Goal: Task Accomplishment & Management: Use online tool/utility

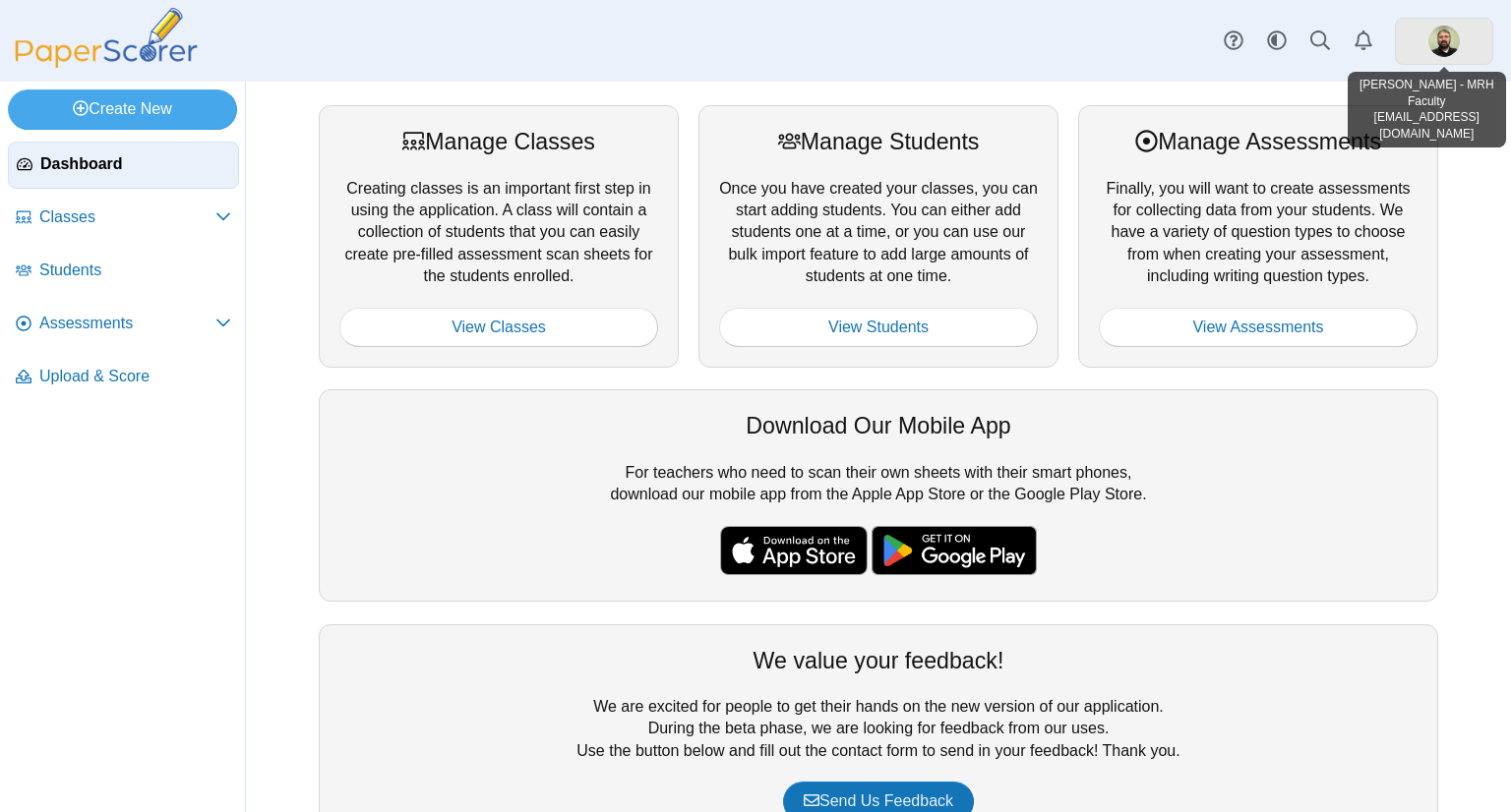
click at [1445, 52] on img at bounding box center [1445, 42] width 32 height 32
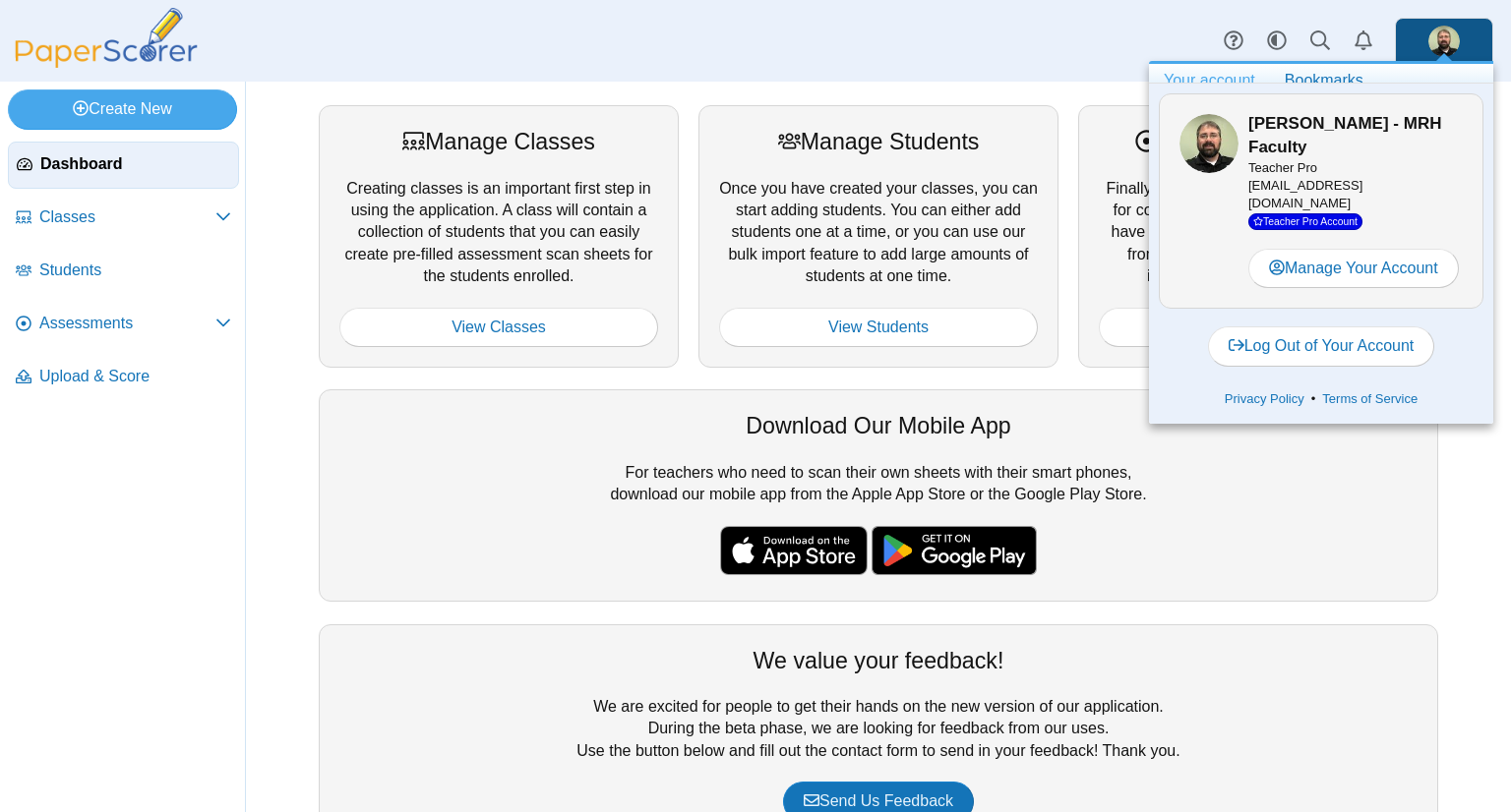
click at [1018, 48] on div "Dashboard Classes Archived classes Students Assessments" at bounding box center [756, 41] width 1511 height 82
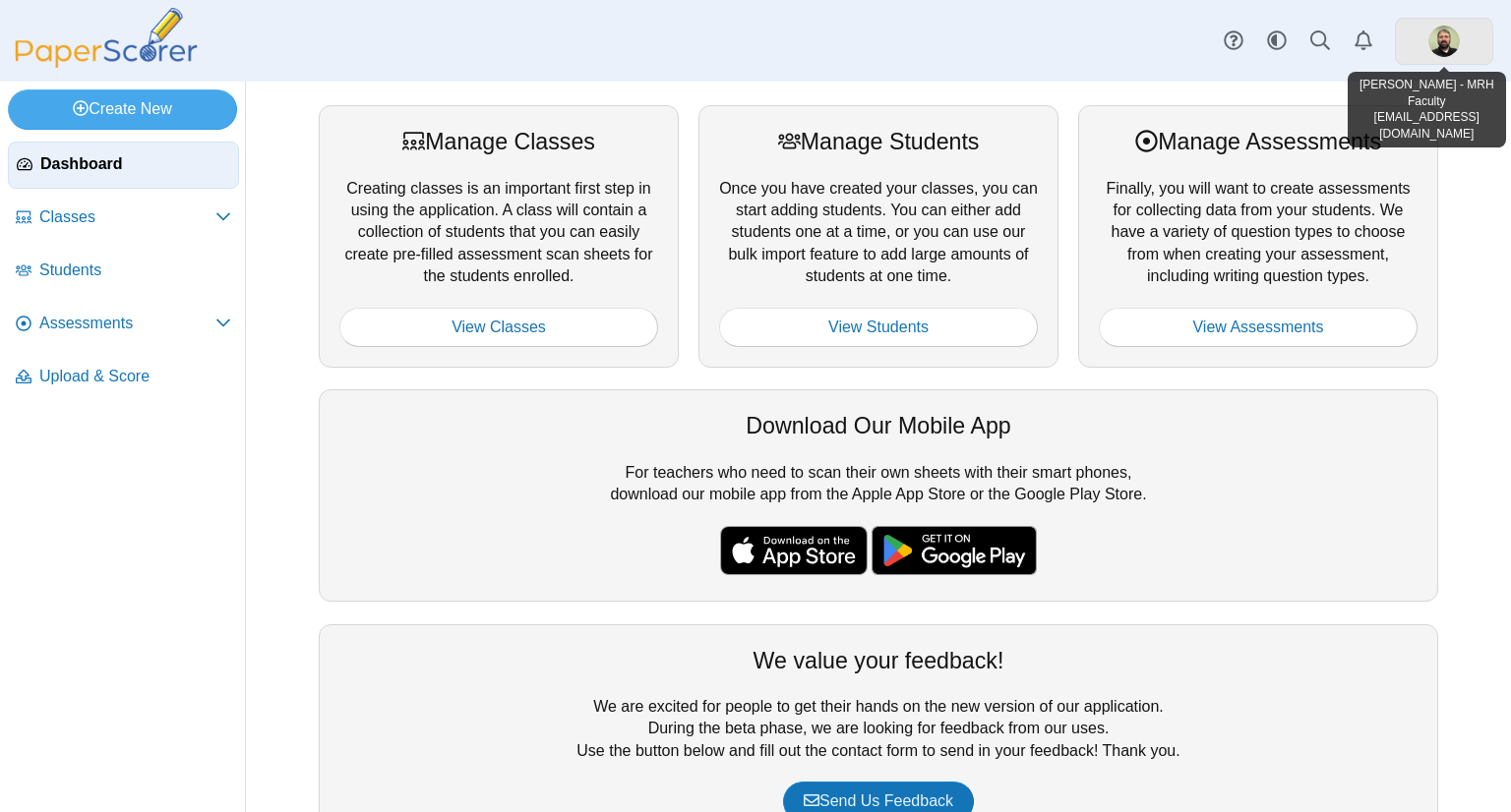
click at [1427, 43] on link at bounding box center [1444, 41] width 99 height 47
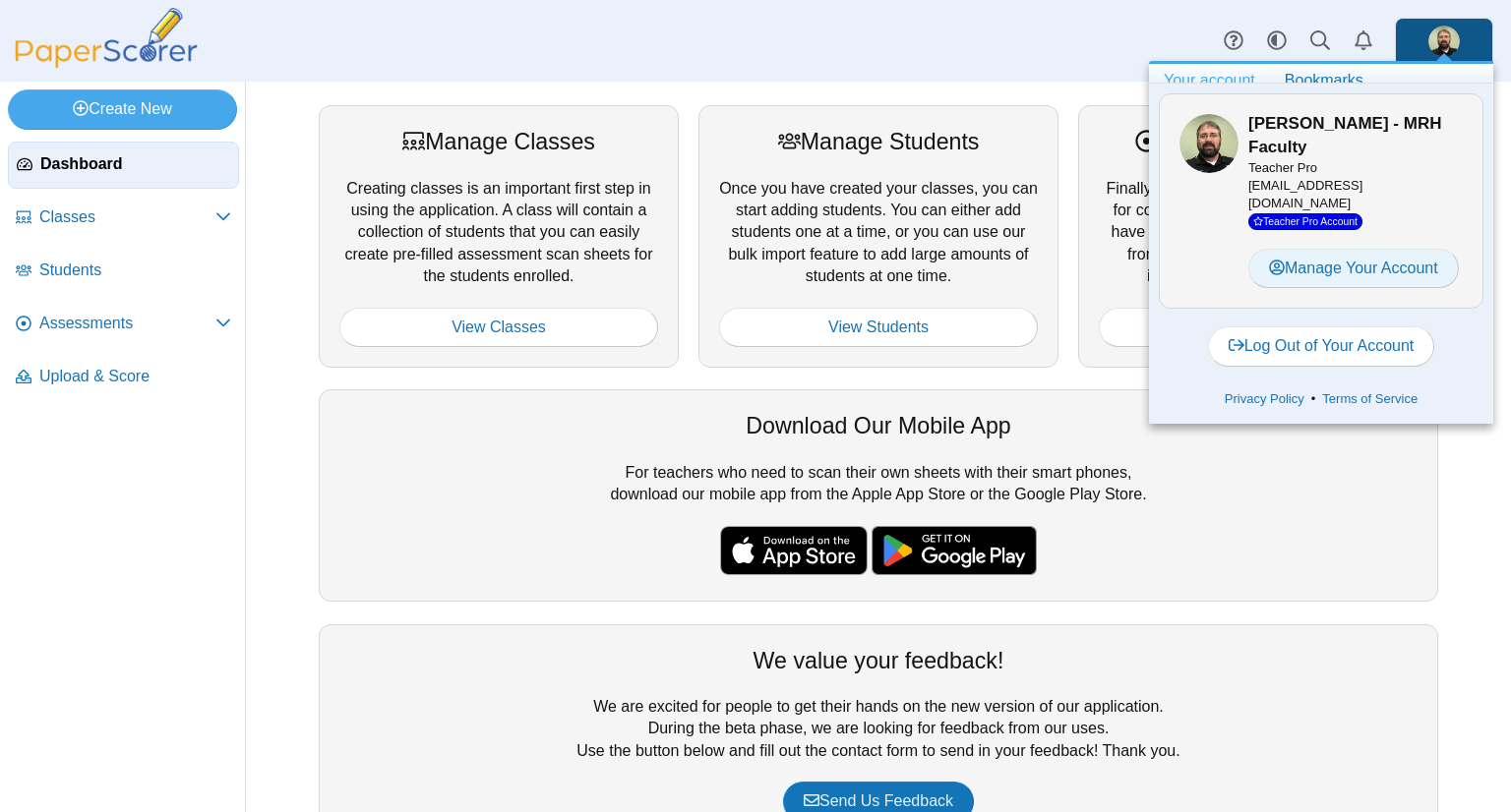
click at [1355, 280] on link "Manage Your Account" at bounding box center [1354, 268] width 210 height 39
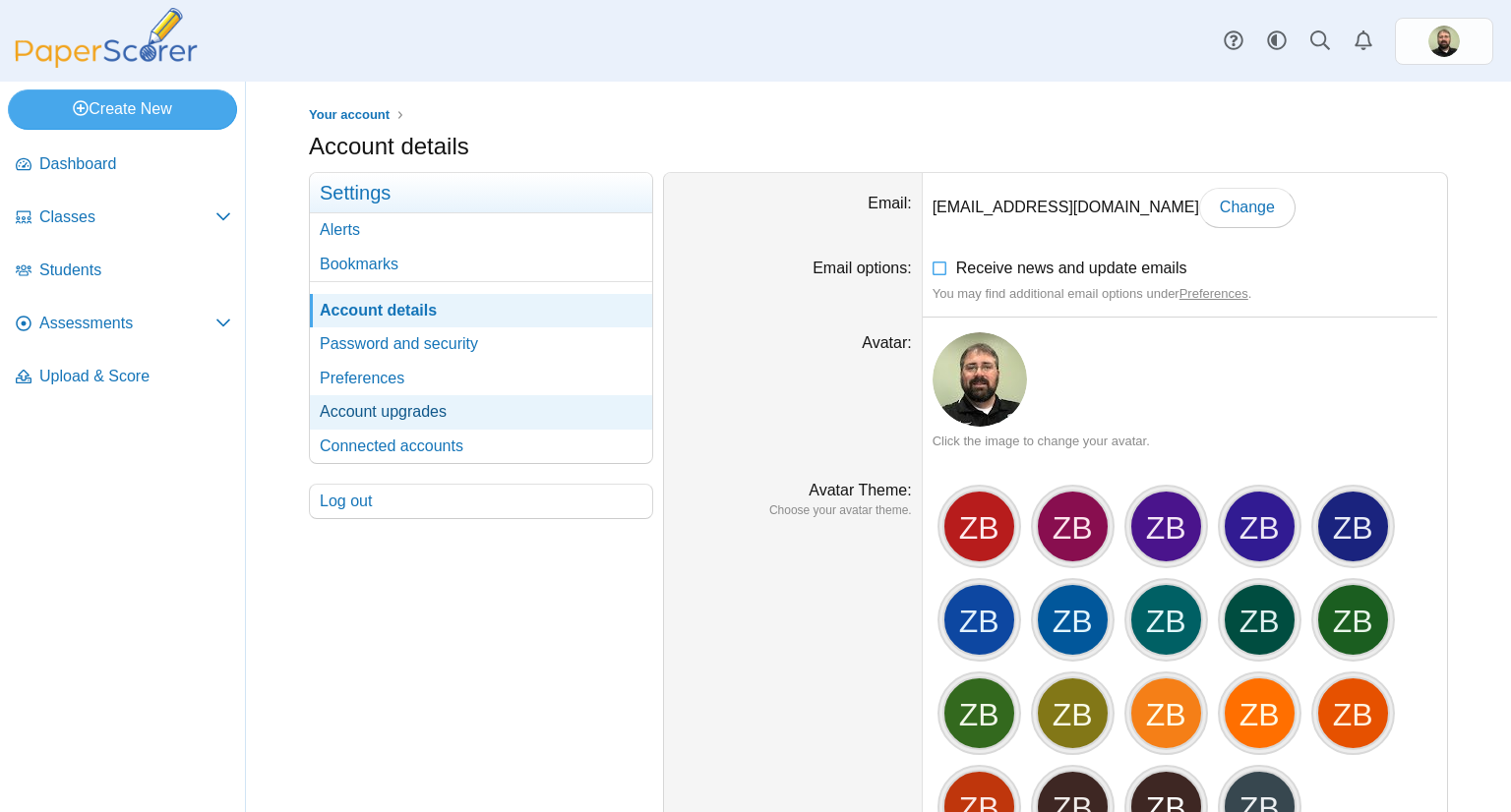
click at [349, 410] on link "Account upgrades" at bounding box center [481, 412] width 343 height 34
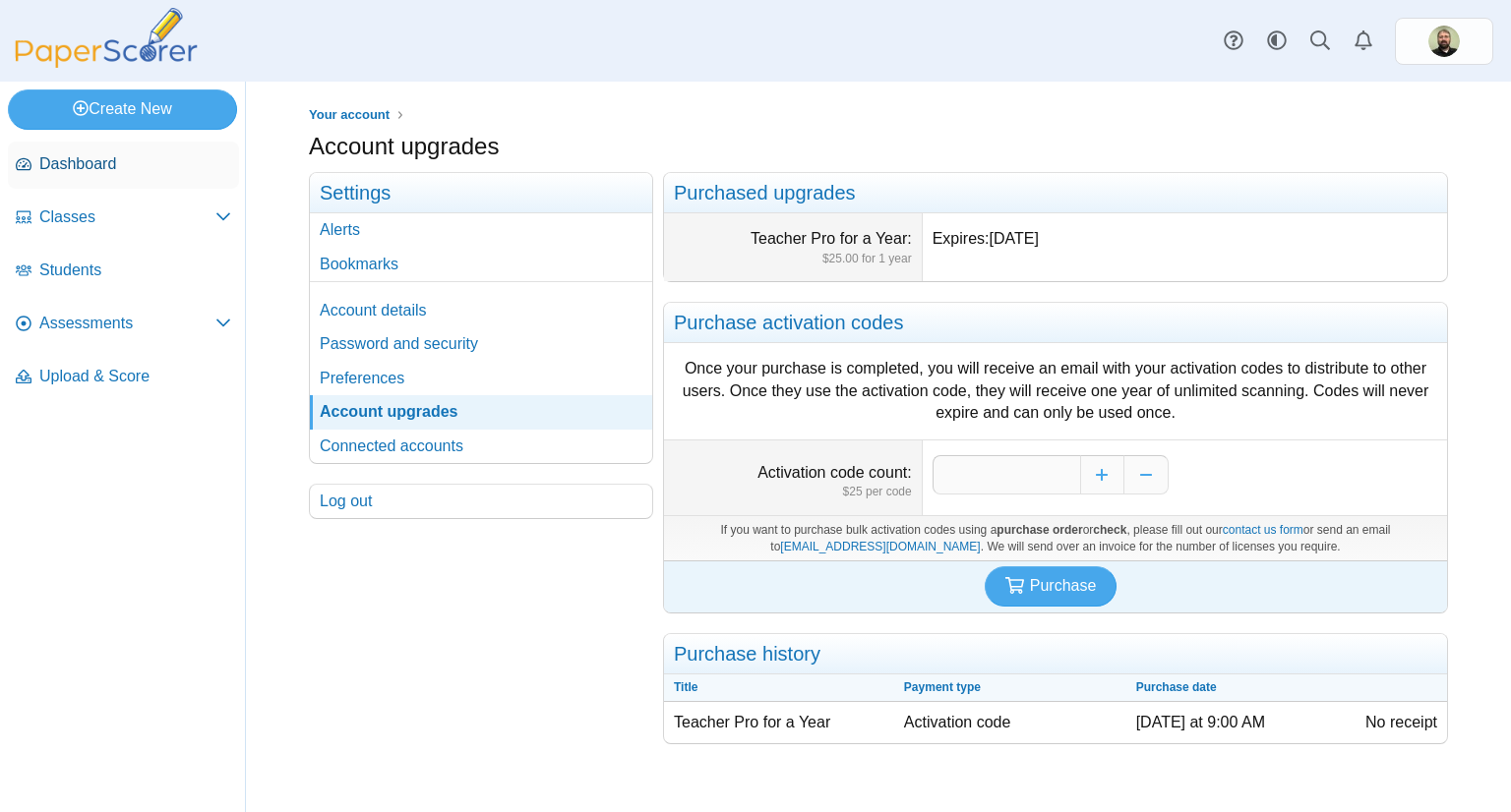
click at [56, 168] on span "Dashboard" at bounding box center [135, 164] width 192 height 22
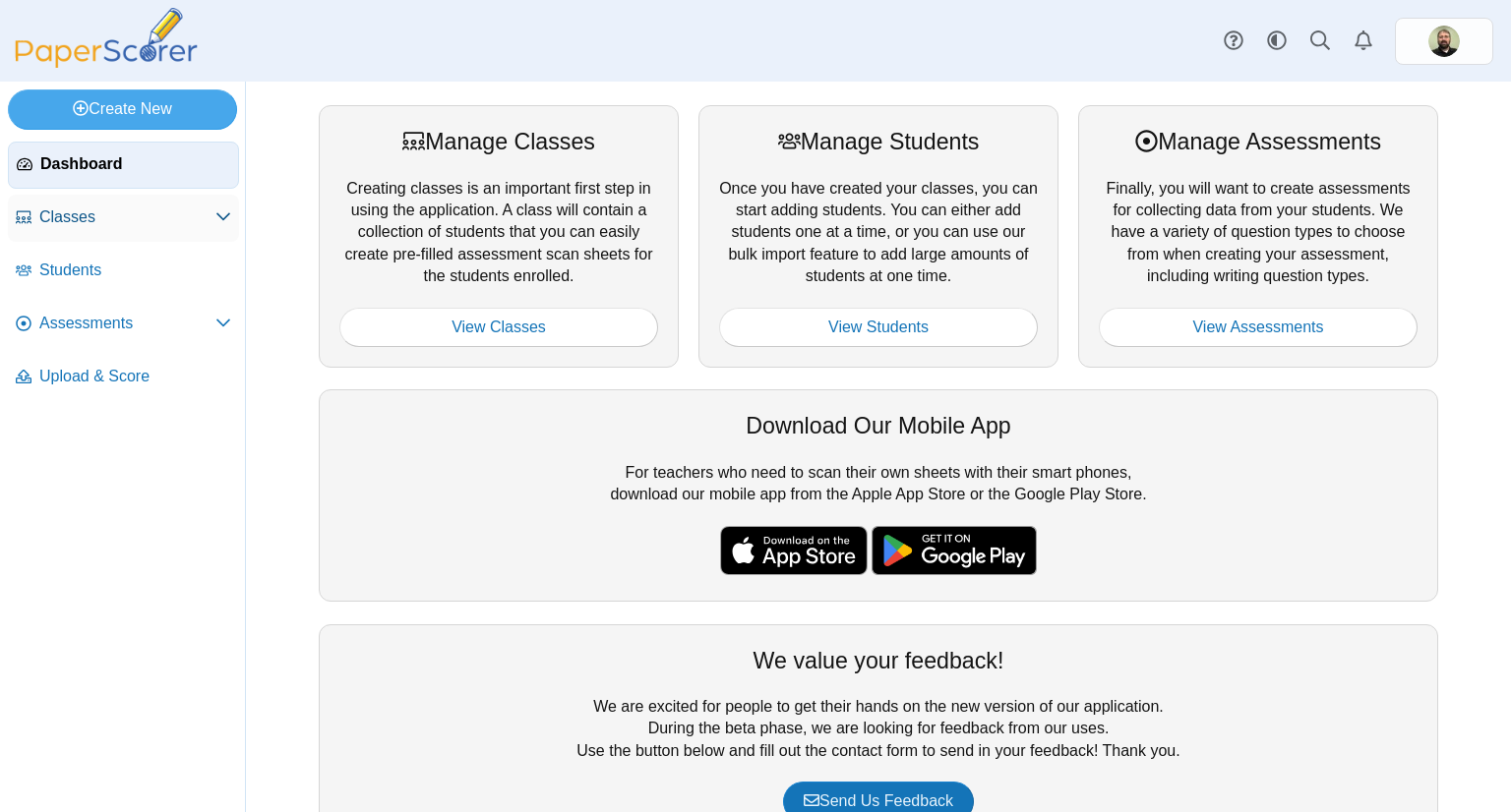
click at [60, 217] on span "Classes" at bounding box center [127, 217] width 176 height 22
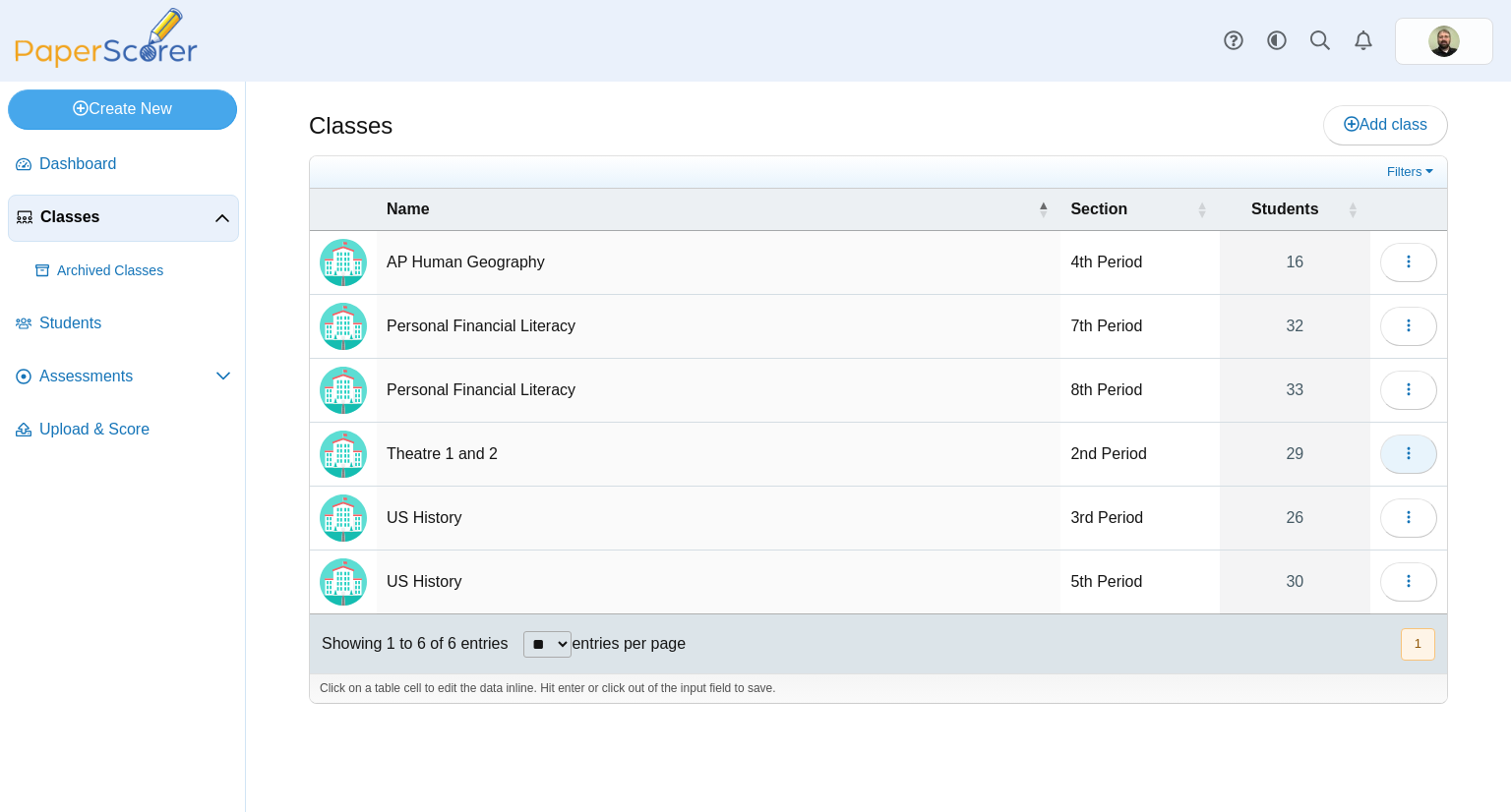
click at [1406, 445] on icon "button" at bounding box center [1409, 453] width 16 height 16
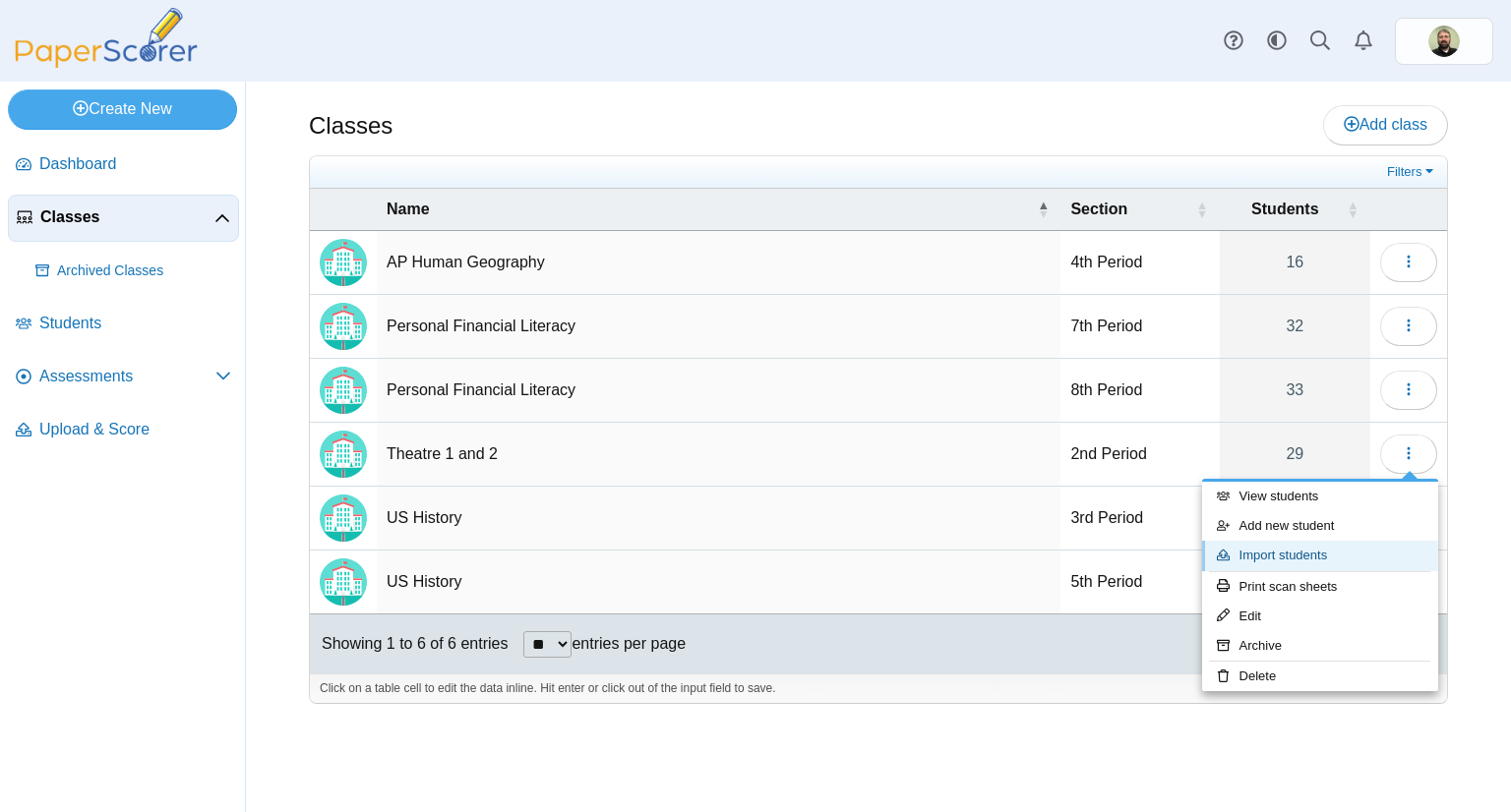
click at [1296, 562] on link "Import students" at bounding box center [1320, 556] width 236 height 30
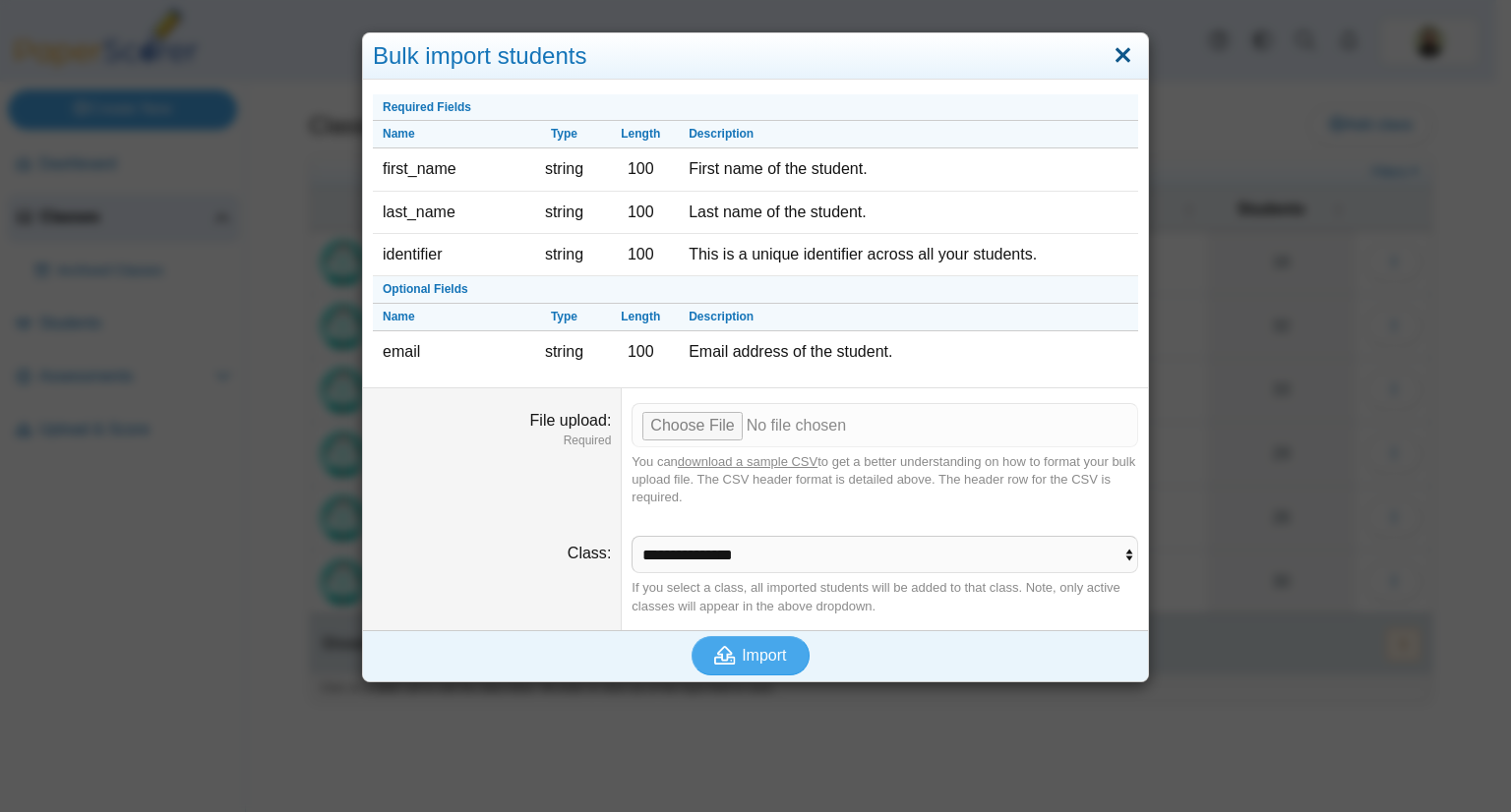
click at [1122, 62] on link "Close" at bounding box center [1123, 56] width 31 height 34
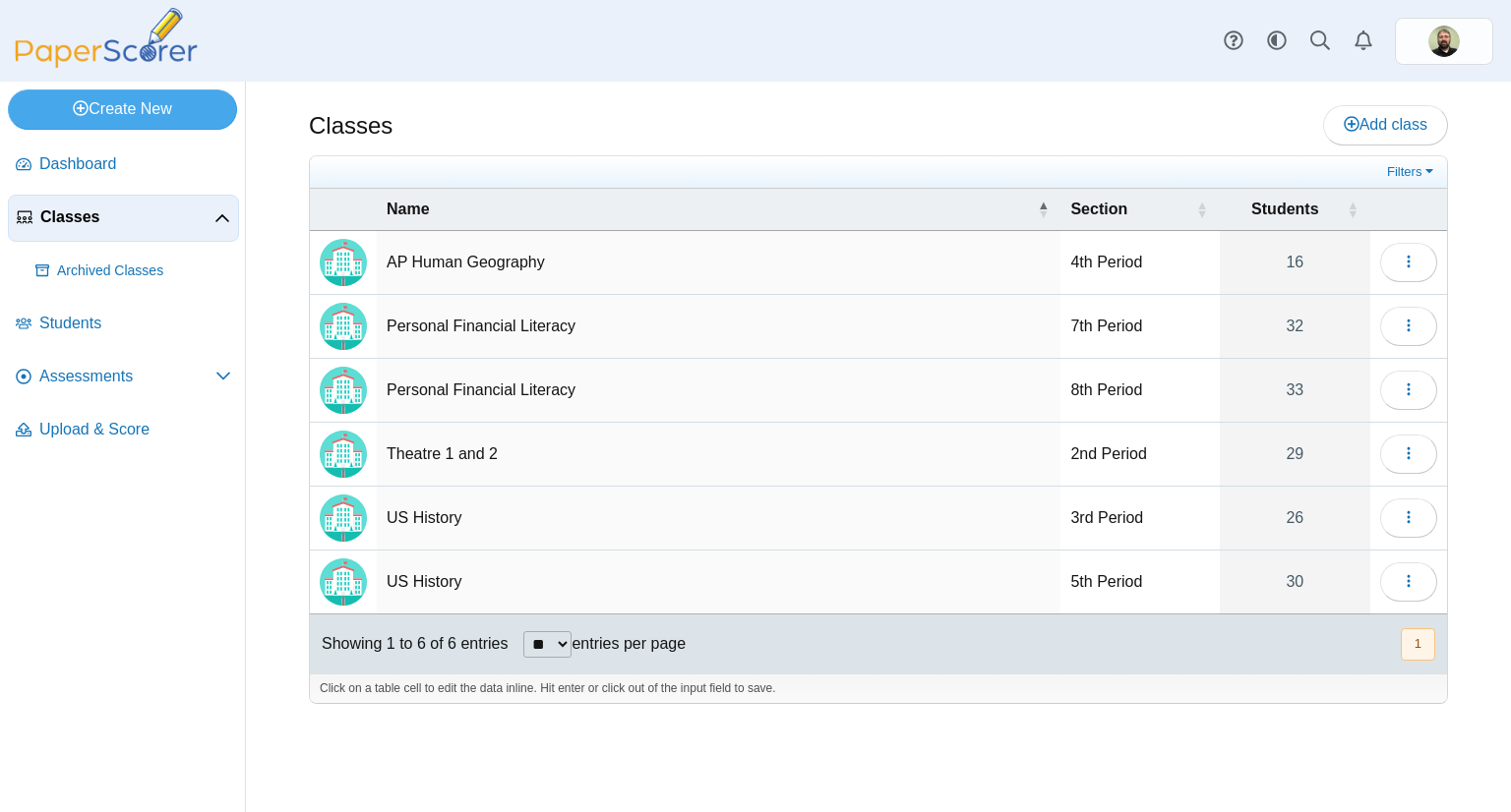
click at [475, 272] on td "AP Human Geography" at bounding box center [719, 263] width 684 height 64
click at [70, 332] on span "Students" at bounding box center [135, 324] width 192 height 22
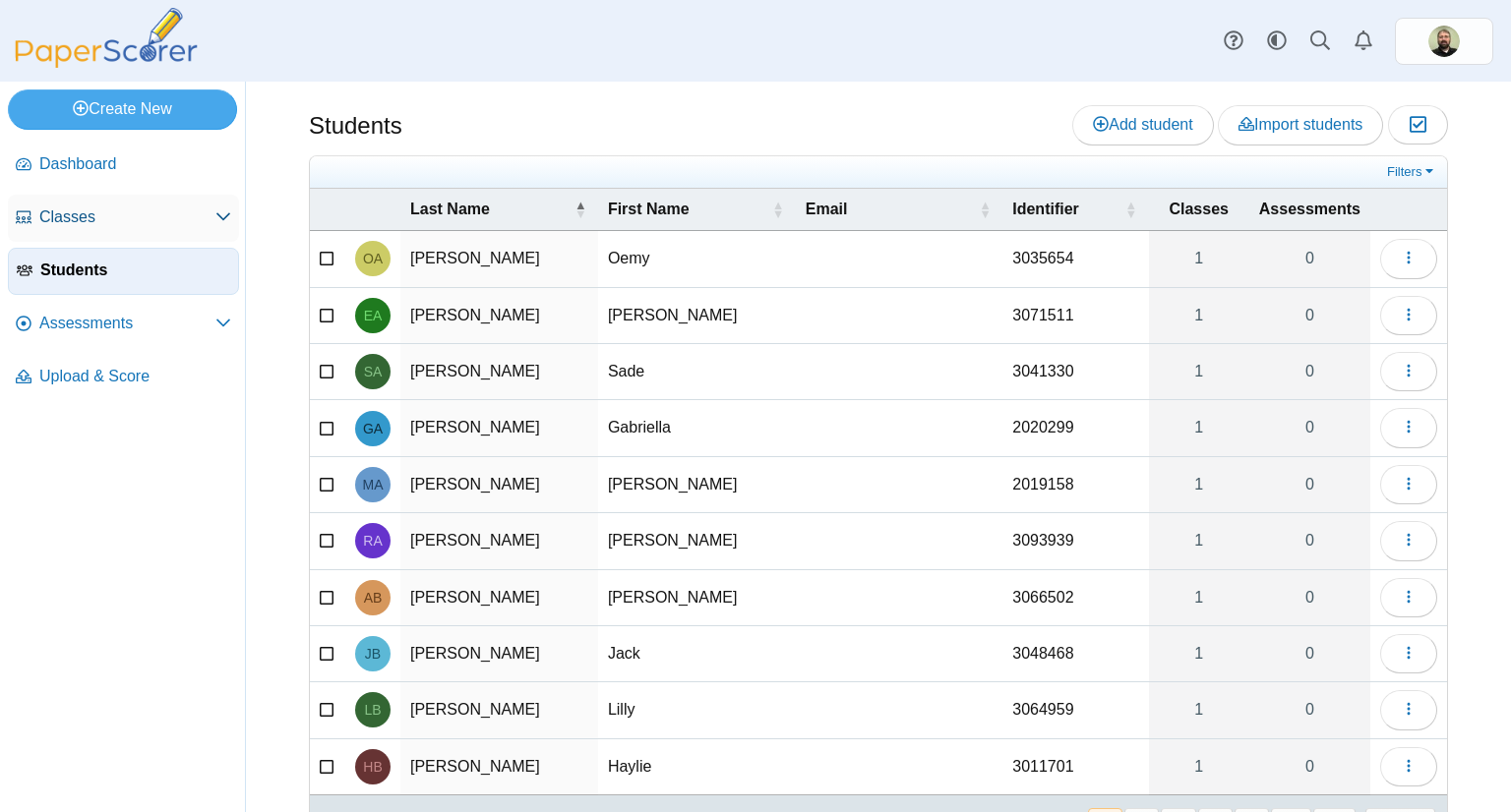
click at [83, 225] on span "Classes" at bounding box center [127, 217] width 176 height 22
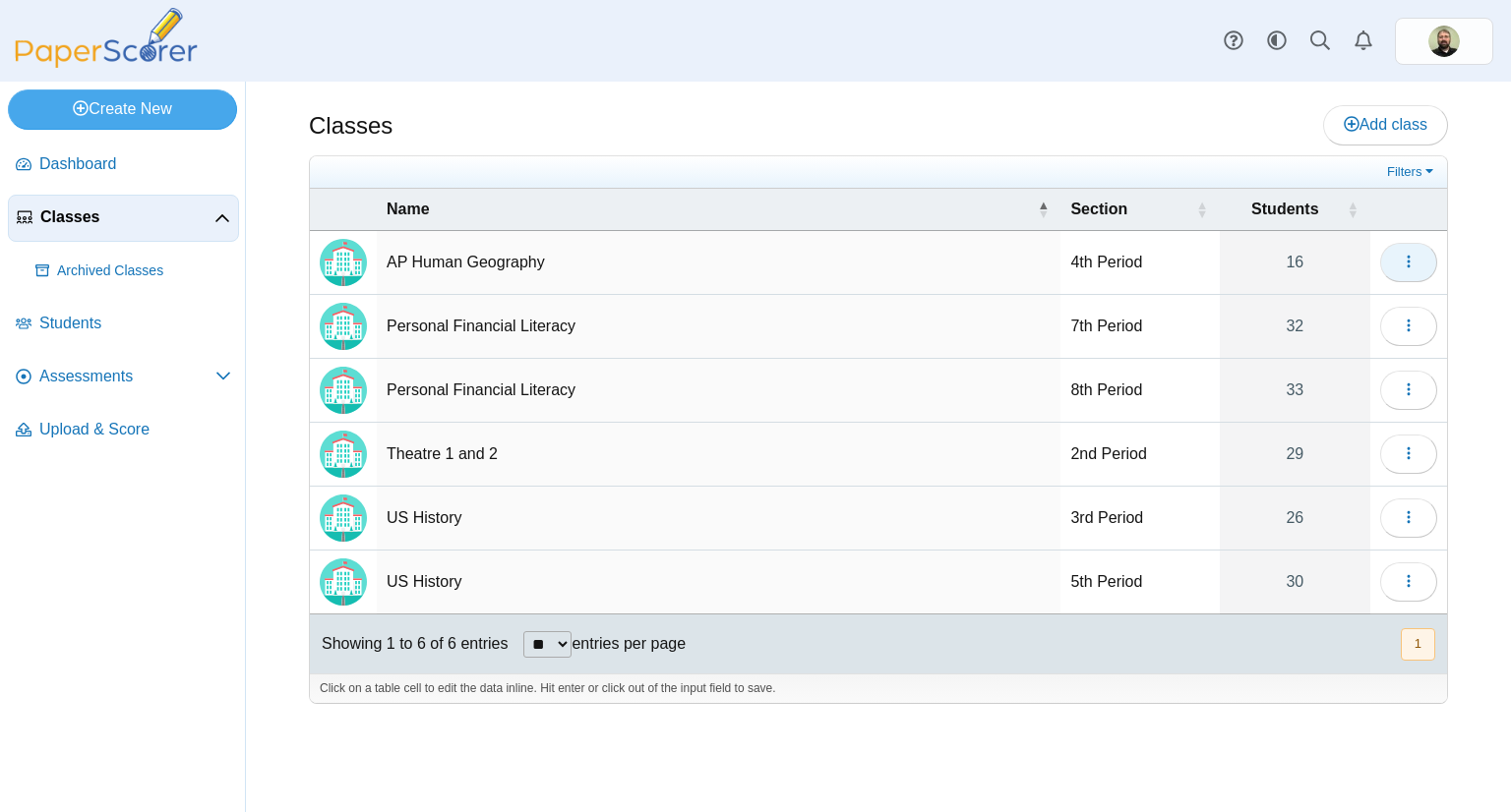
click at [1414, 272] on button "button" at bounding box center [1408, 262] width 57 height 39
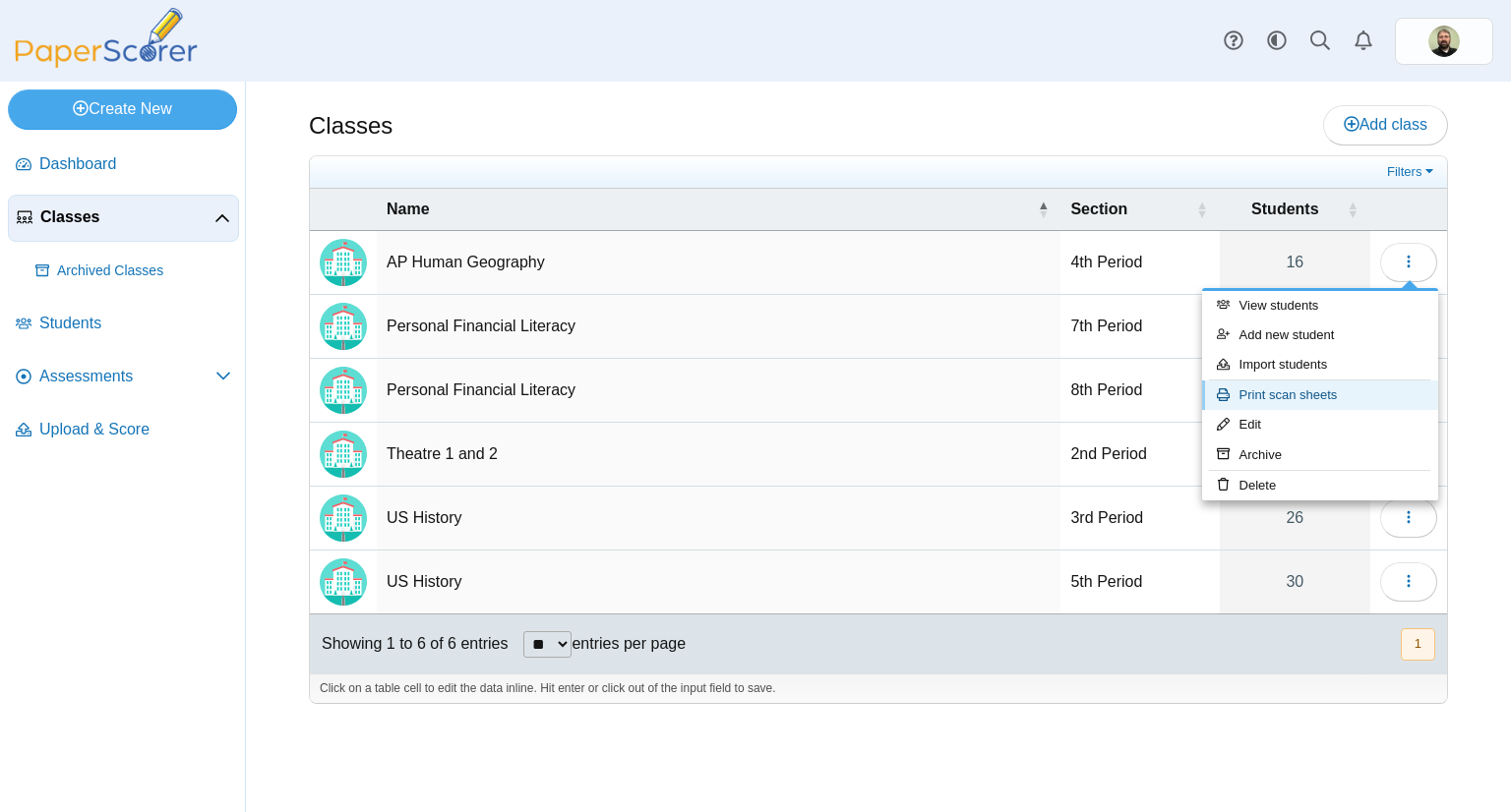
click at [1251, 399] on link "Print scan sheets" at bounding box center [1320, 396] width 236 height 30
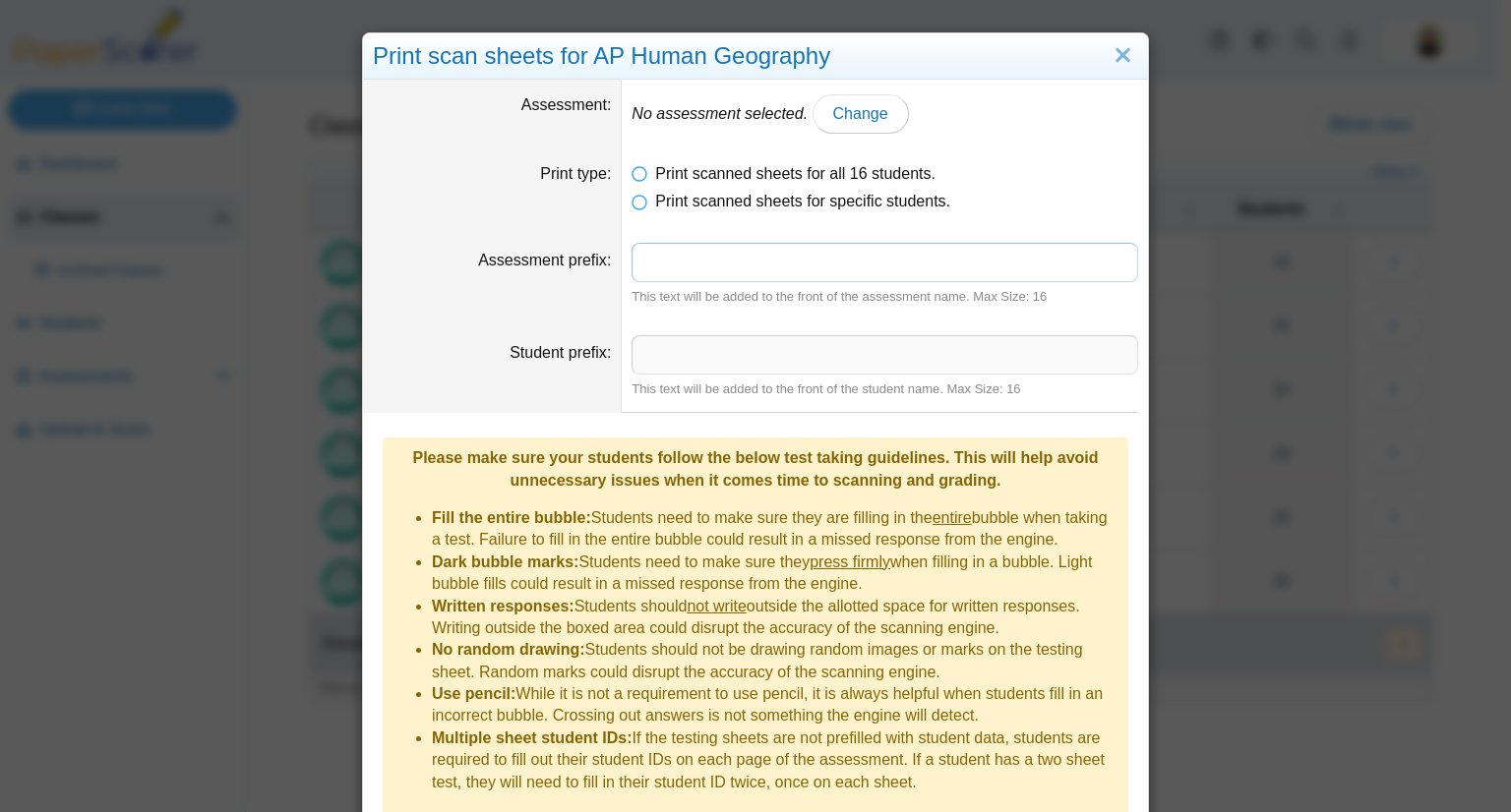
click at [735, 264] on input "Assessment prefix" at bounding box center [885, 262] width 506 height 39
click at [717, 361] on input "Student prefix" at bounding box center [885, 355] width 506 height 39
click at [842, 108] on span "Change" at bounding box center [860, 114] width 55 height 17
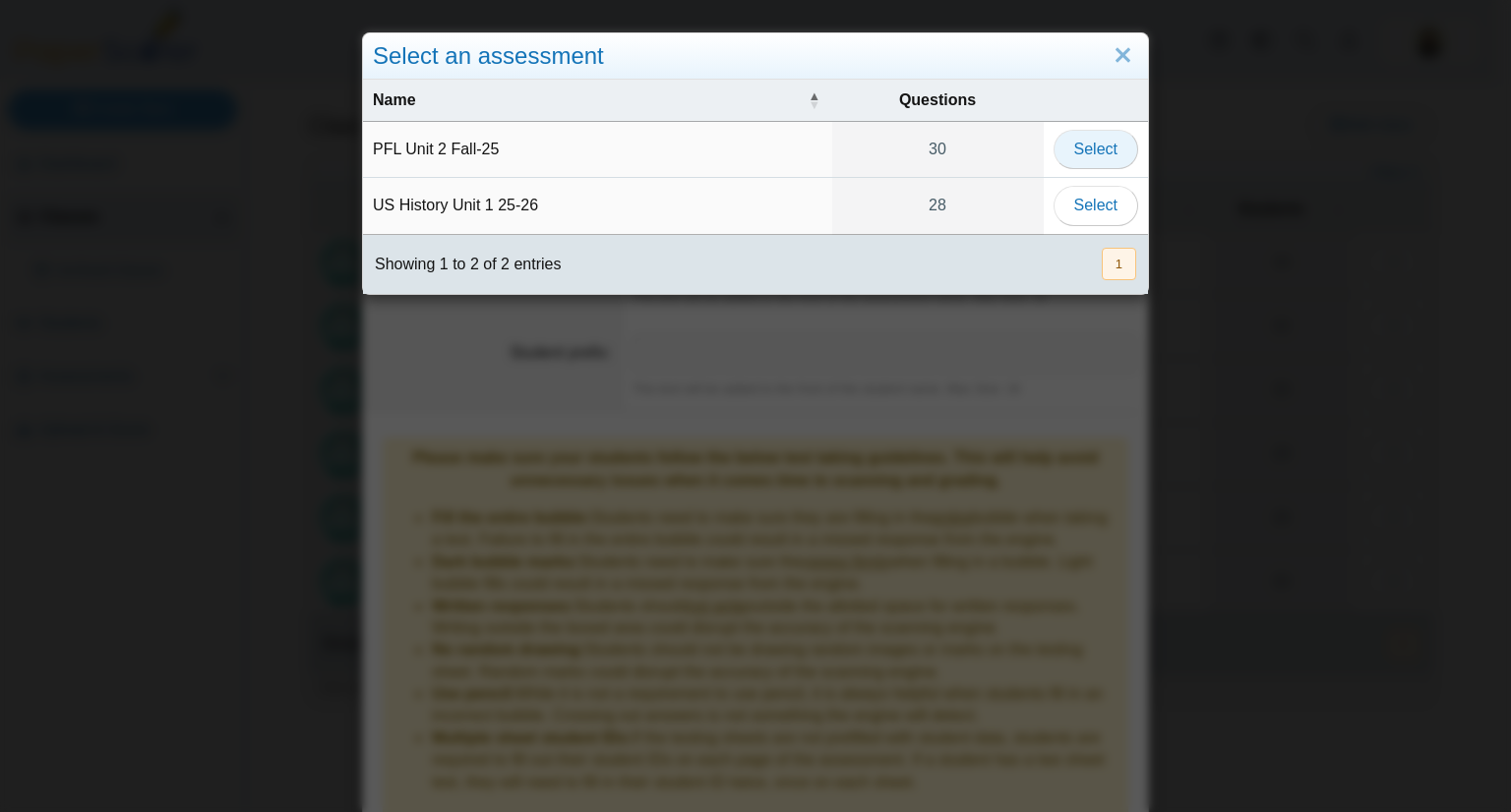
click at [1087, 157] on span "Select" at bounding box center [1095, 148] width 43 height 17
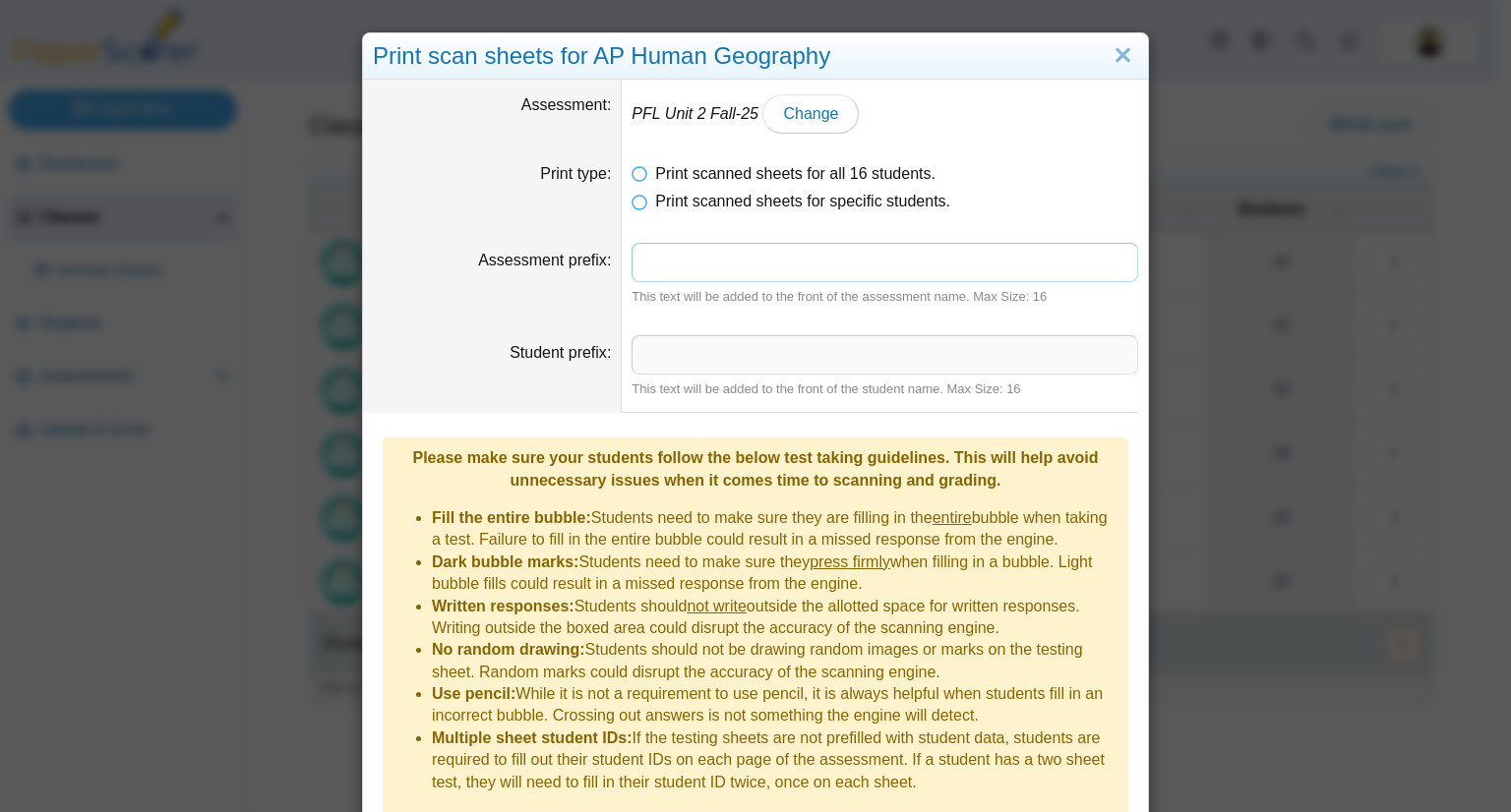
click at [674, 272] on input "Assessment prefix" at bounding box center [885, 262] width 506 height 39
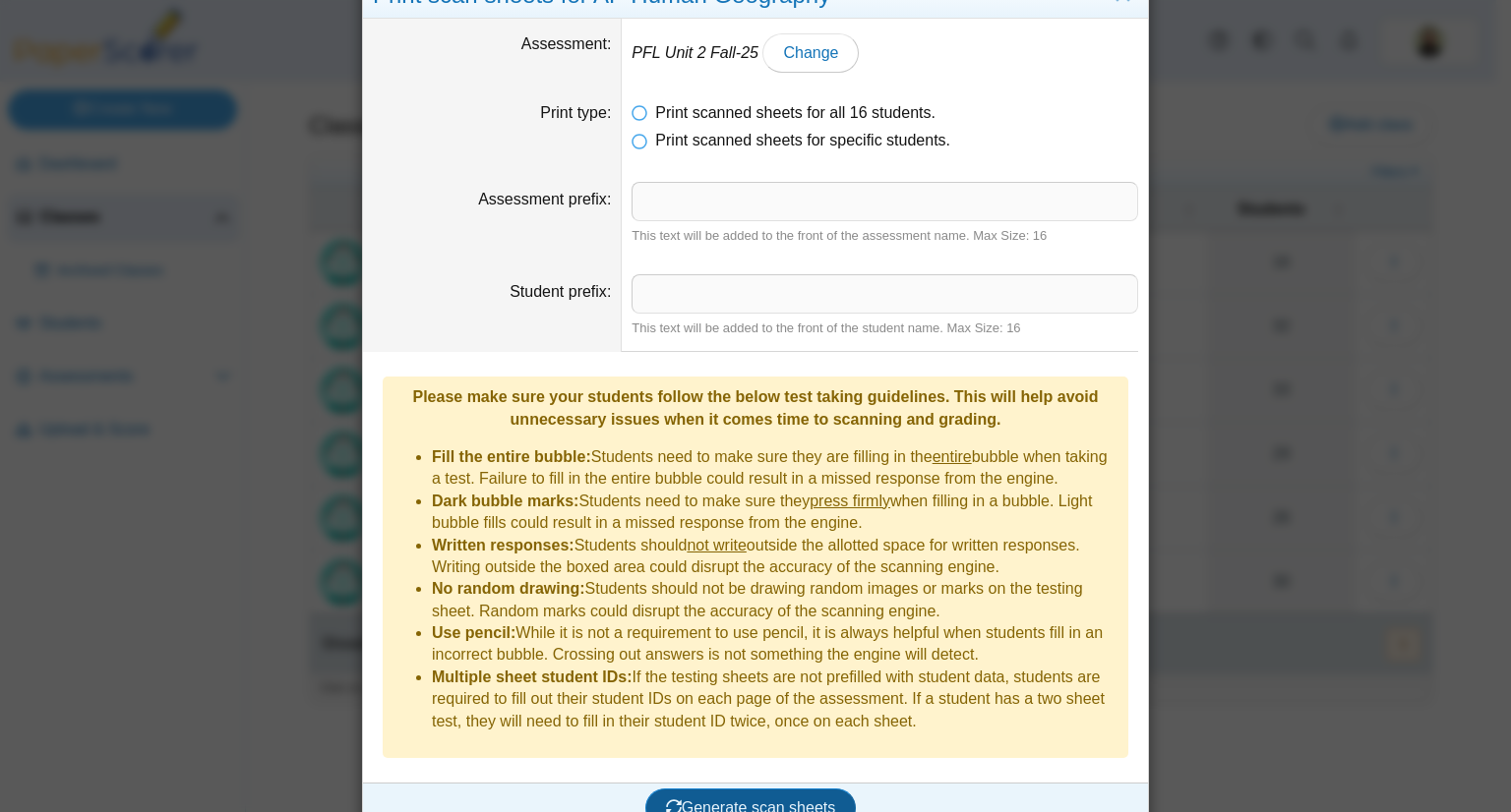
click at [739, 800] on span "Generate scan sheets" at bounding box center [751, 808] width 170 height 17
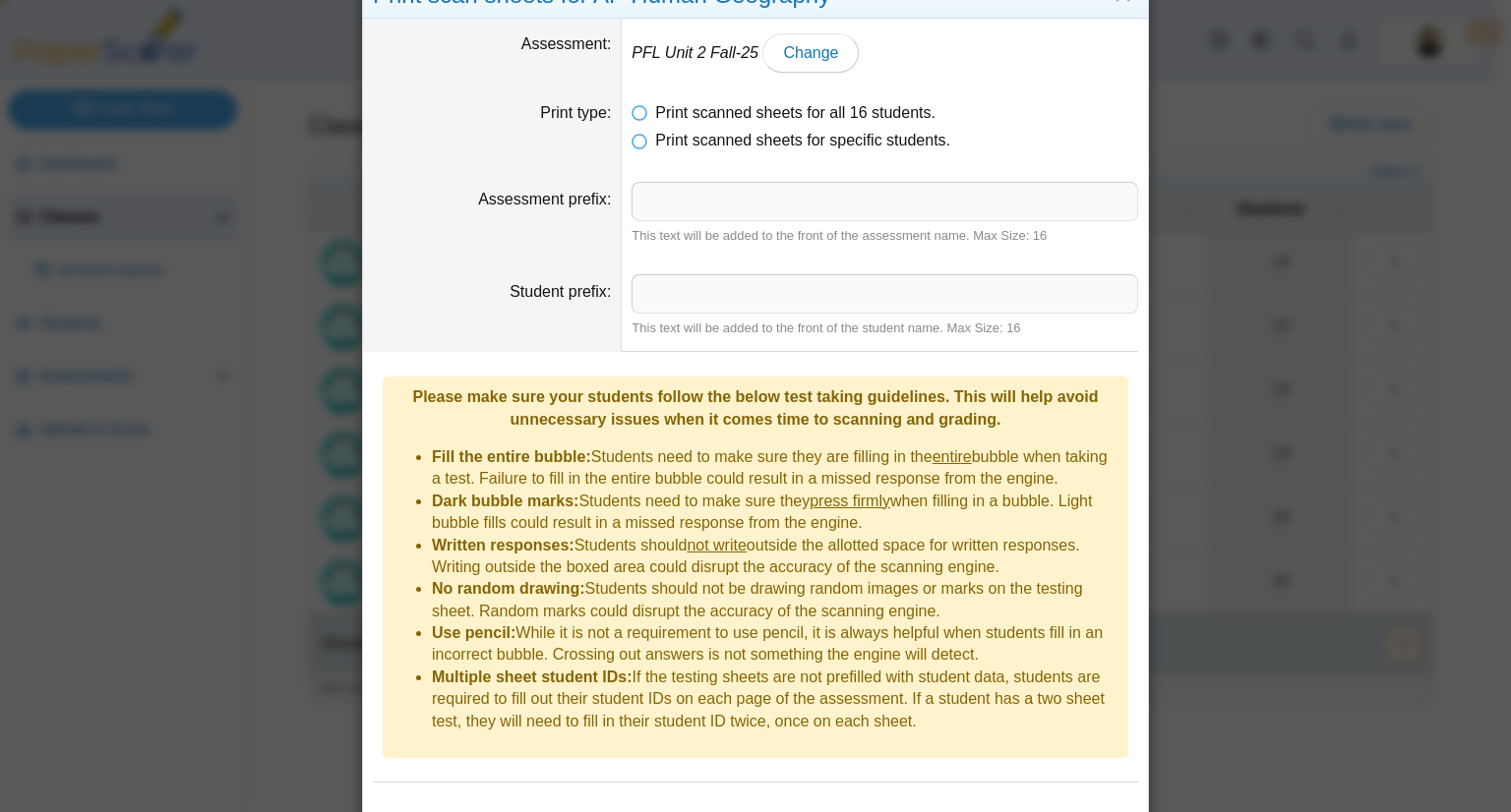
scroll to position [156, 0]
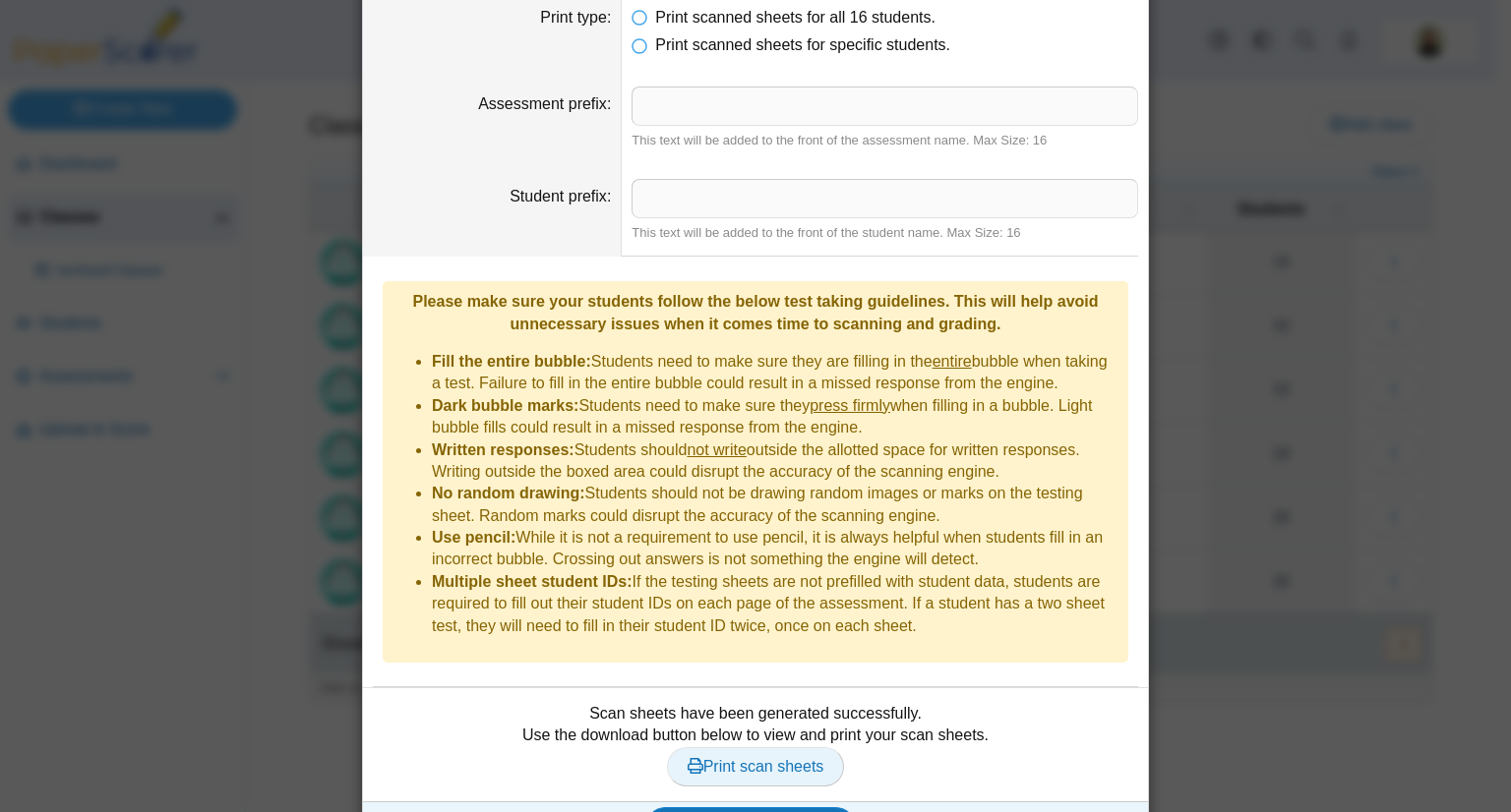
click at [725, 758] on span "Print scan sheets" at bounding box center [756, 766] width 137 height 17
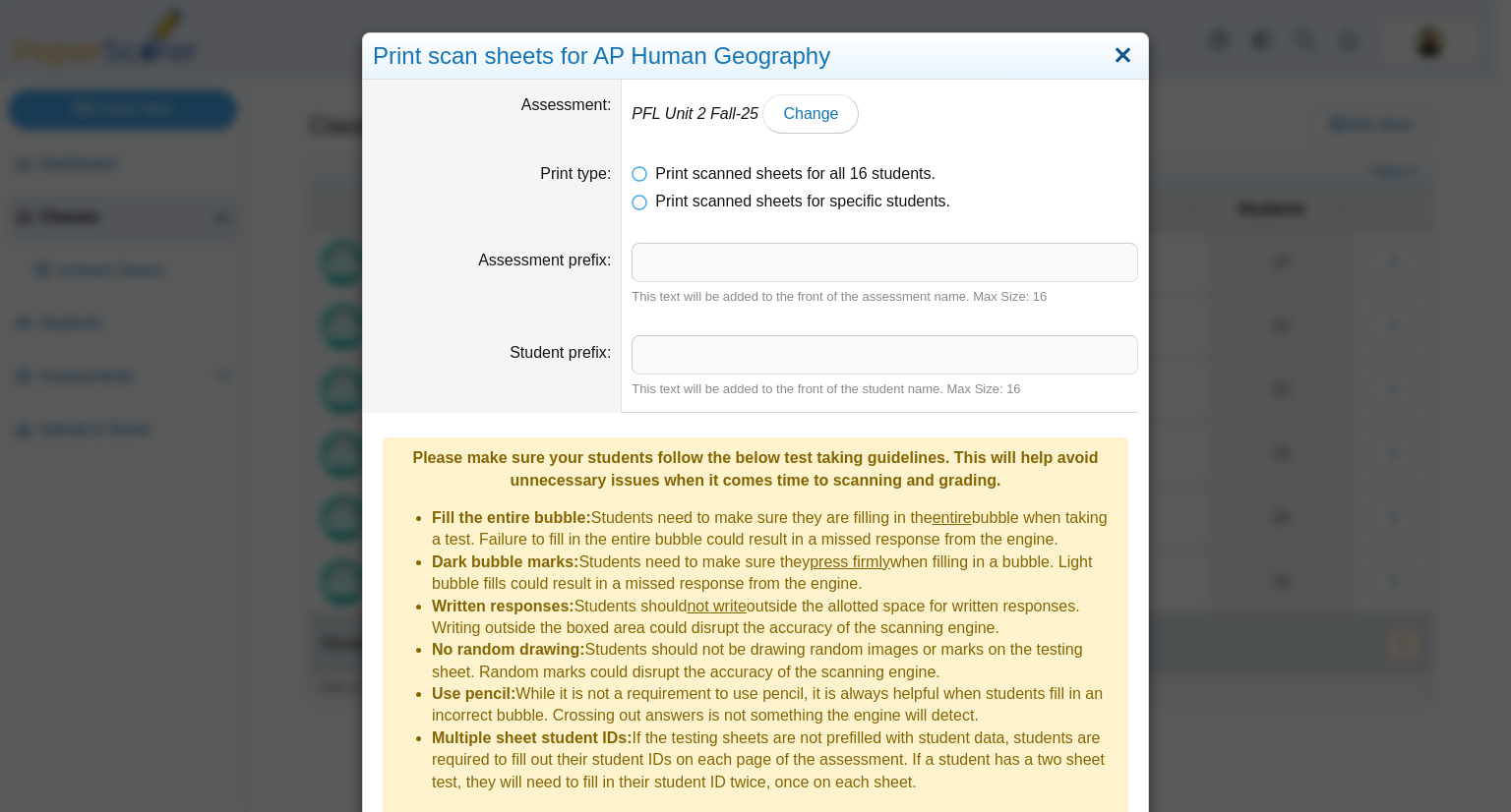
click at [1111, 50] on link "Close" at bounding box center [1123, 56] width 31 height 34
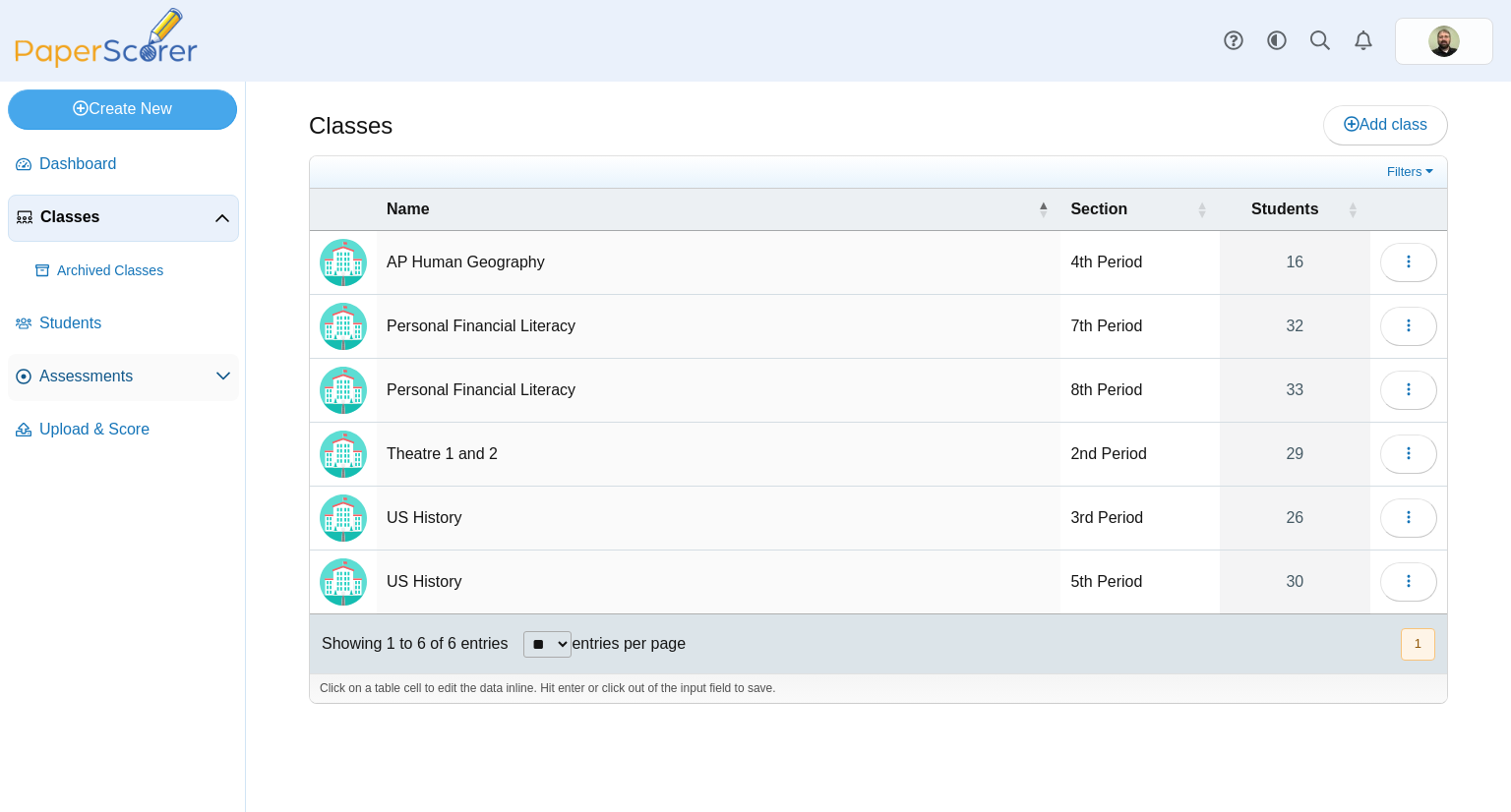
click at [111, 380] on span "Assessments" at bounding box center [127, 377] width 176 height 22
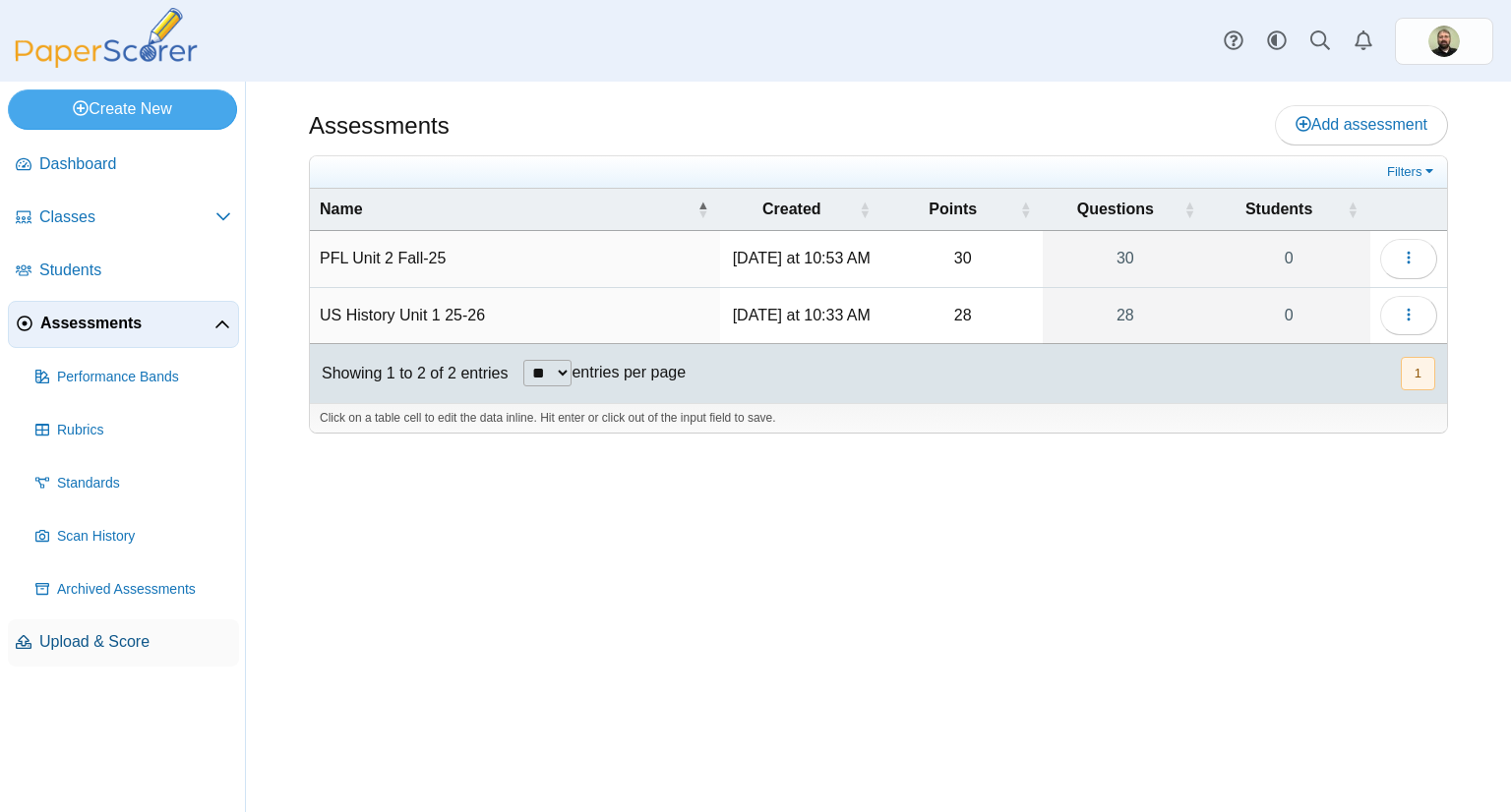
click at [91, 639] on span "Upload & Score" at bounding box center [135, 643] width 192 height 22
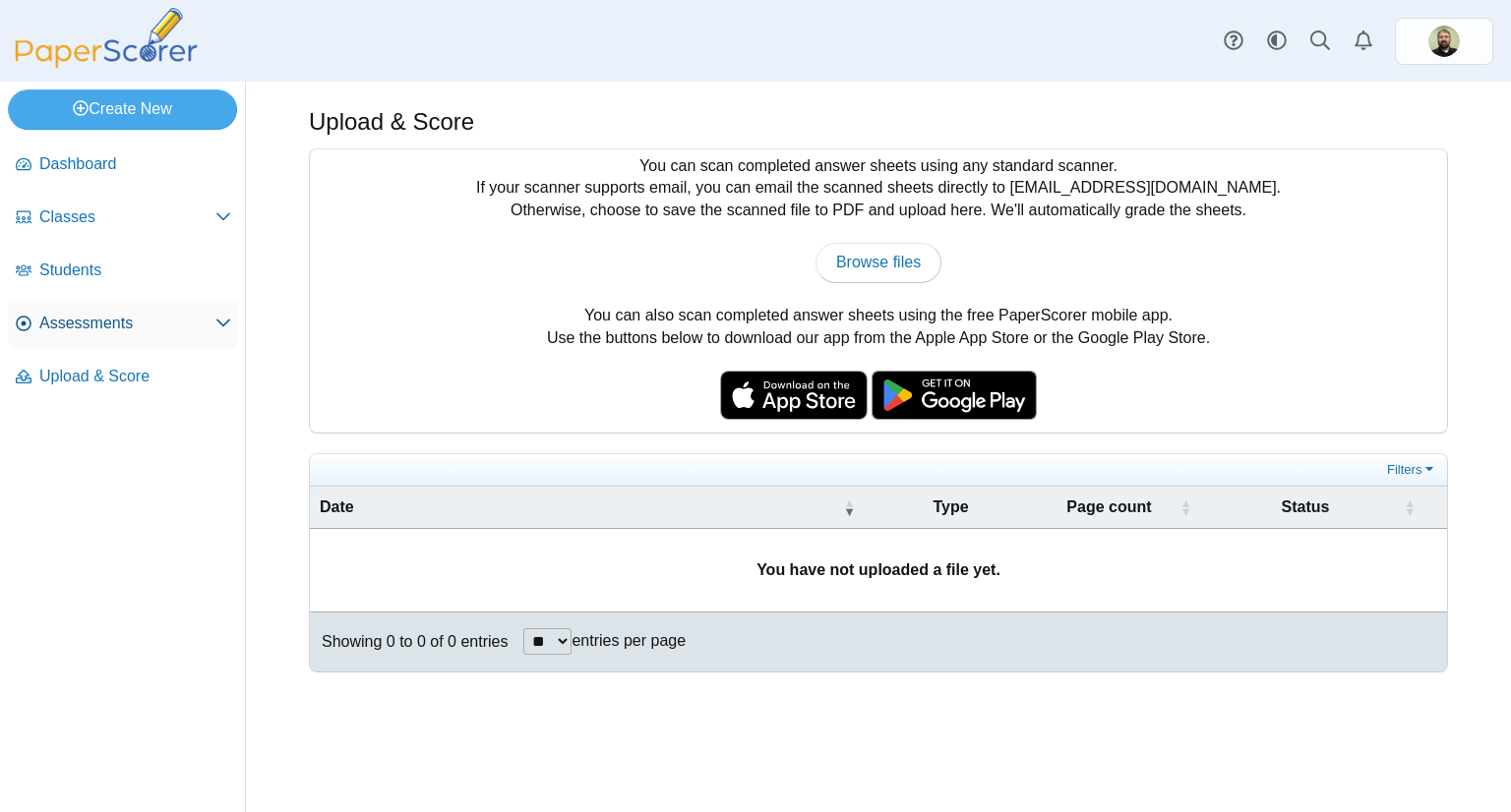
click at [78, 327] on span "Assessments" at bounding box center [127, 324] width 176 height 22
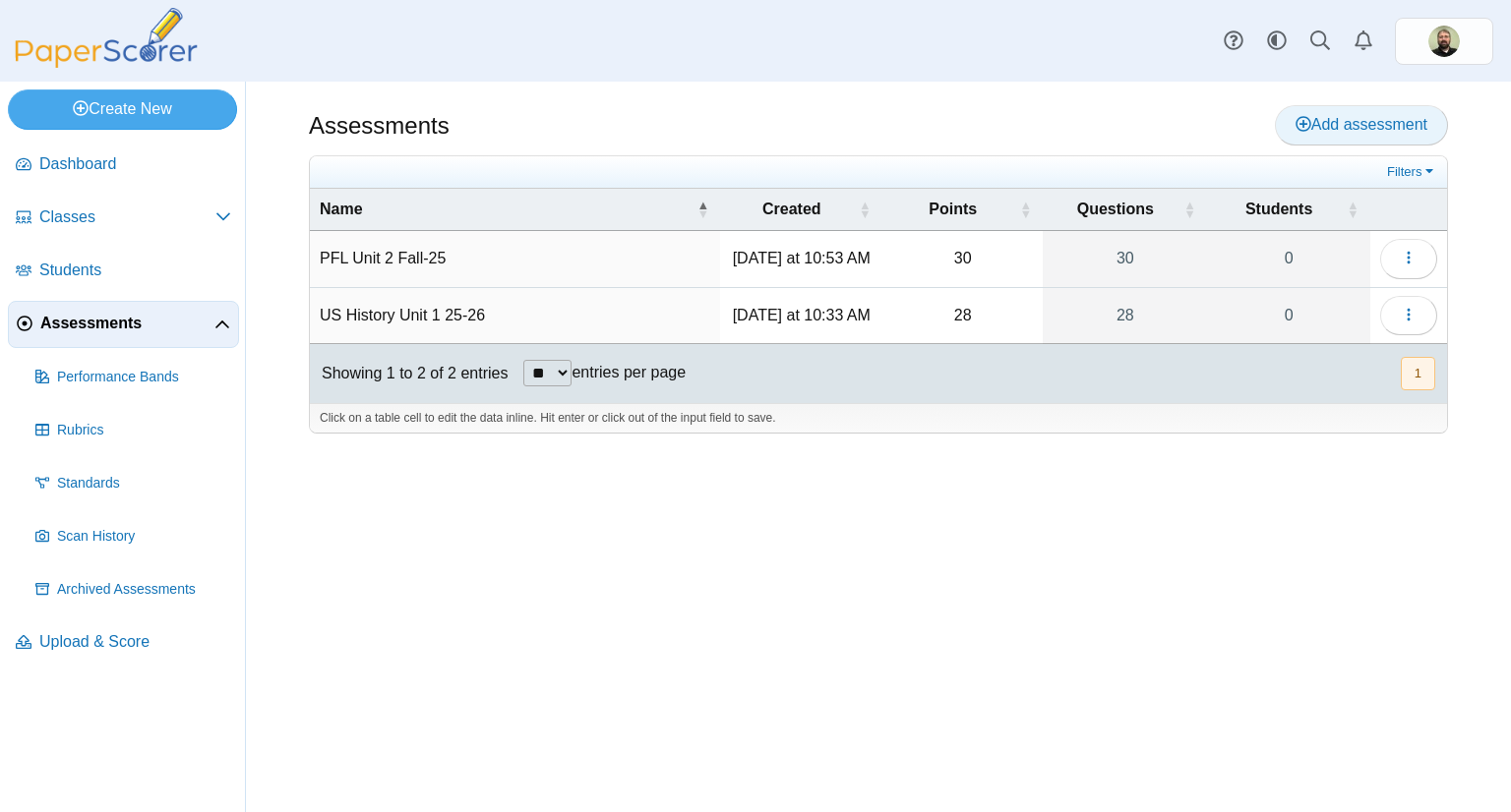
click at [1371, 128] on span "Add assessment" at bounding box center [1361, 124] width 132 height 17
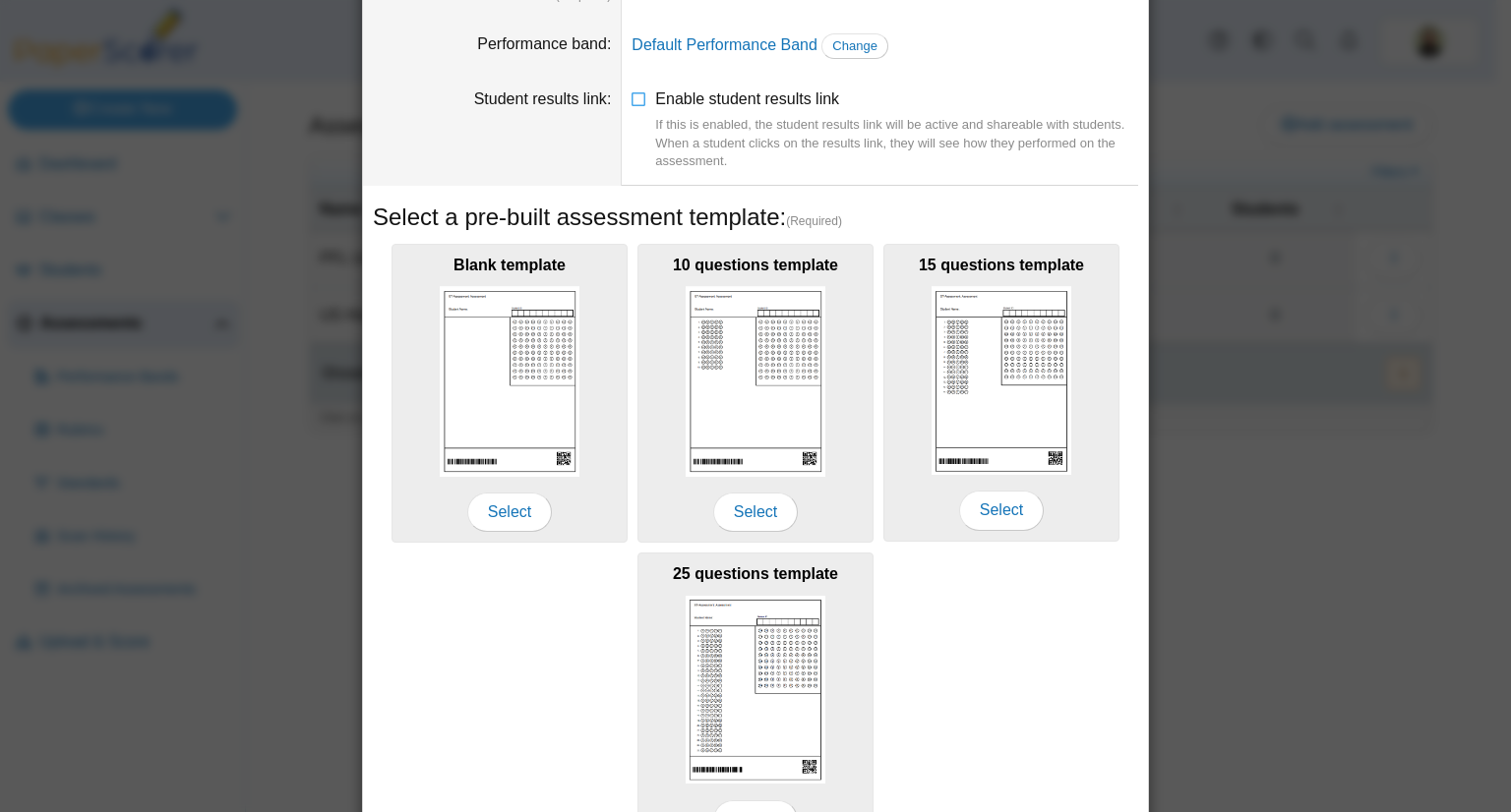
scroll to position [251, 0]
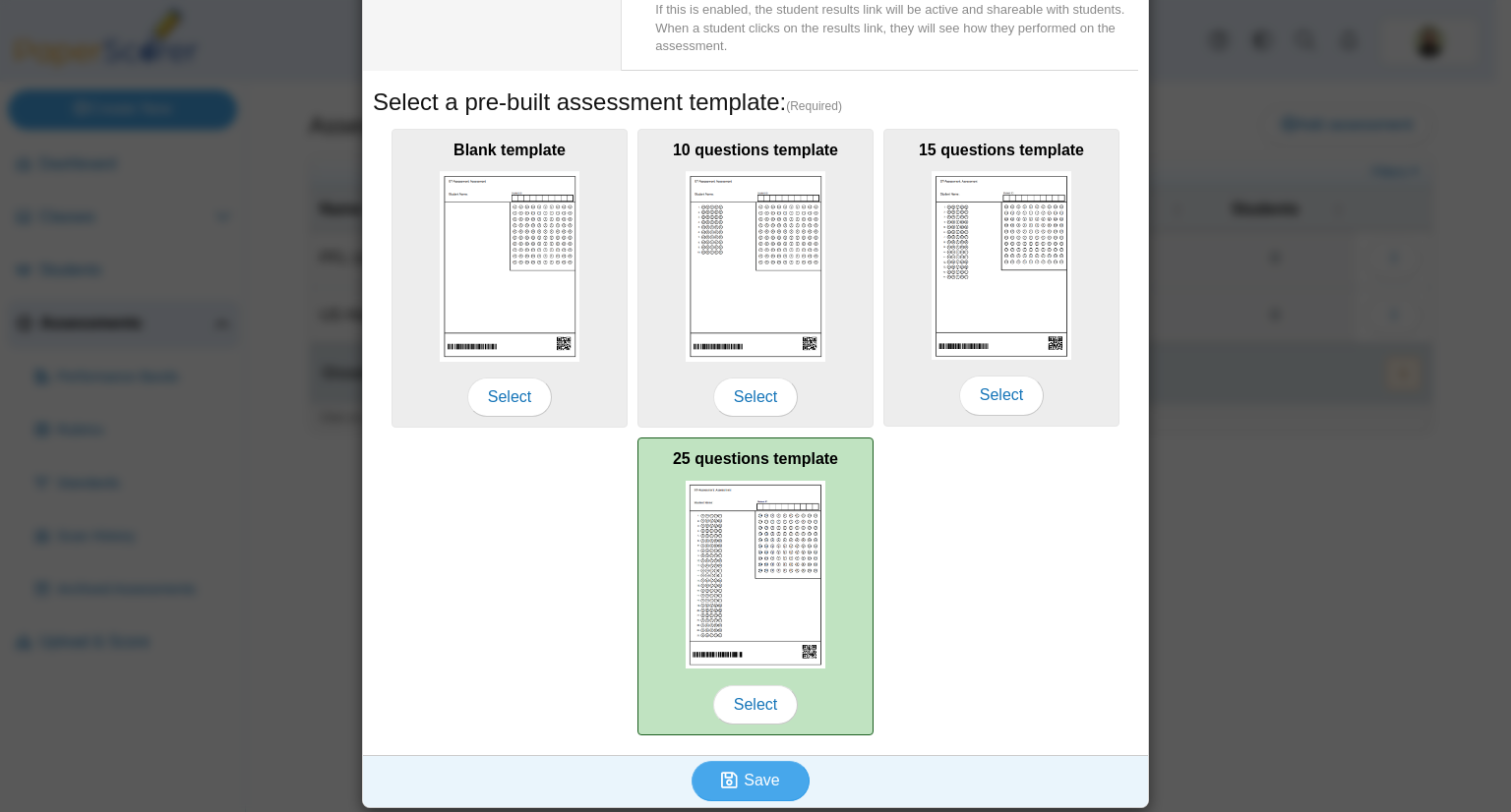
click at [721, 525] on img at bounding box center [756, 576] width 140 height 189
click at [755, 697] on span "Select" at bounding box center [756, 704] width 85 height 39
click at [758, 700] on span "Select" at bounding box center [756, 704] width 85 height 39
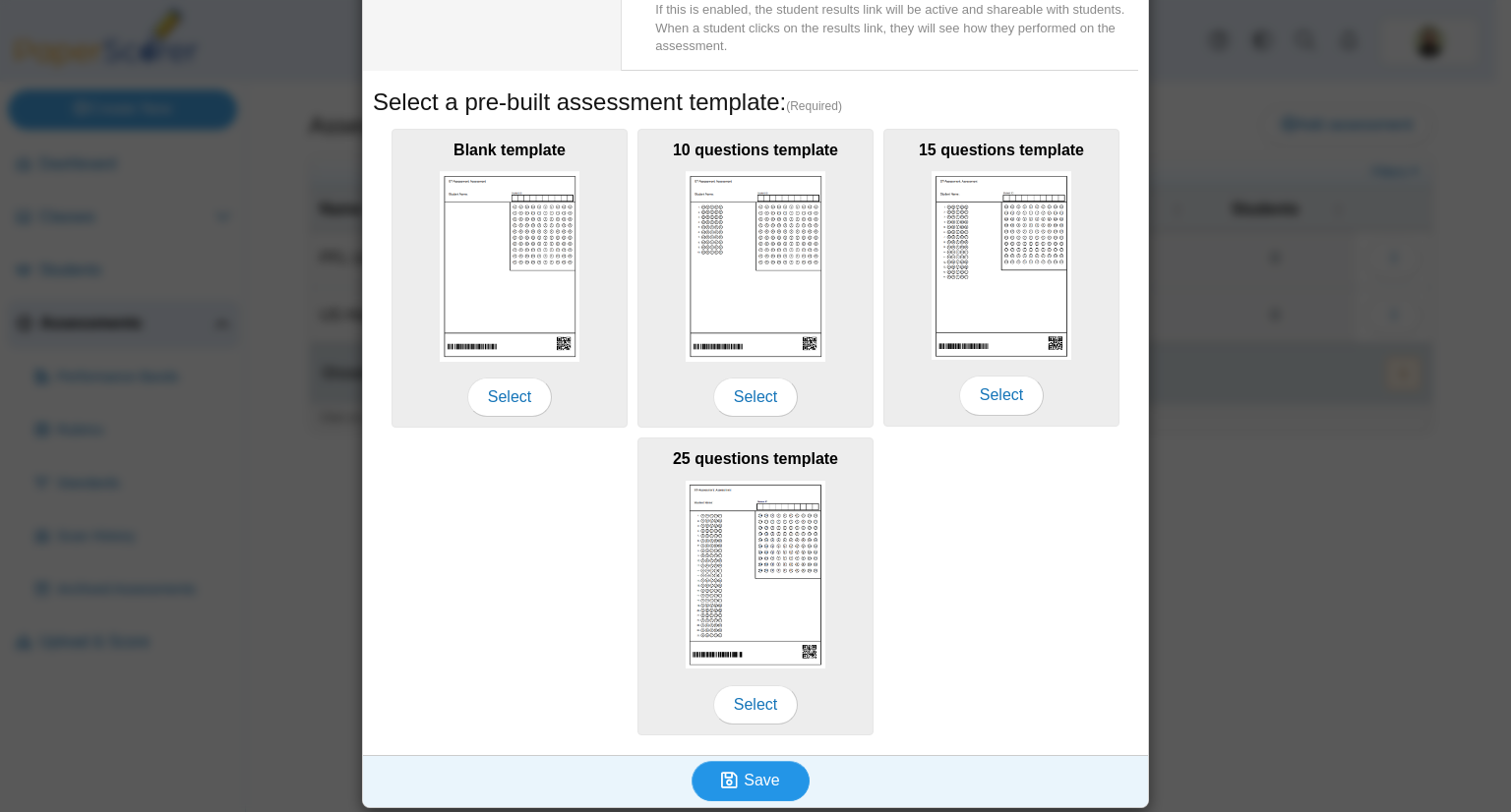
click at [757, 783] on span "Save" at bounding box center [761, 780] width 36 height 17
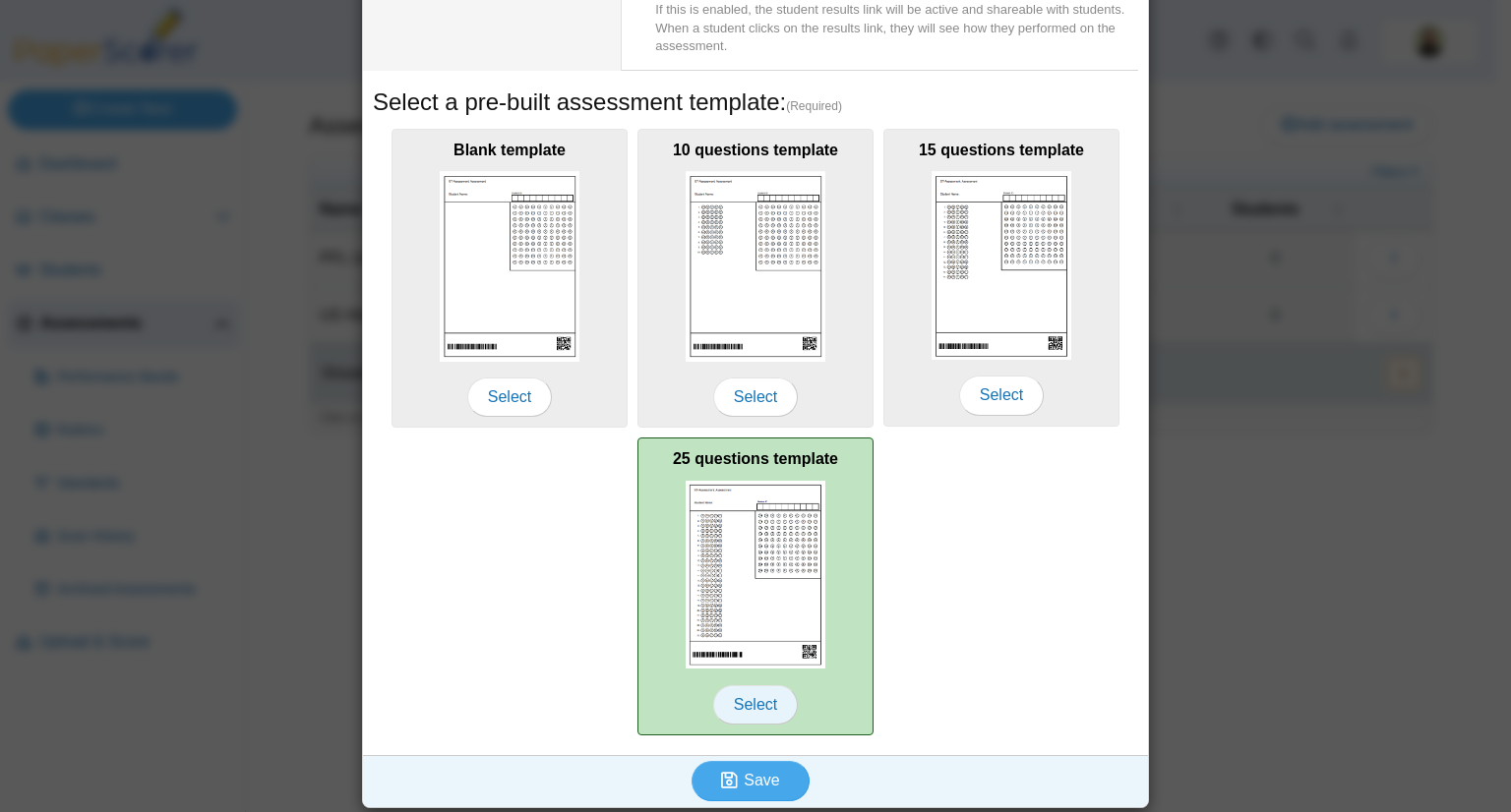
type input "**********"
click at [748, 707] on span "Select" at bounding box center [756, 704] width 85 height 39
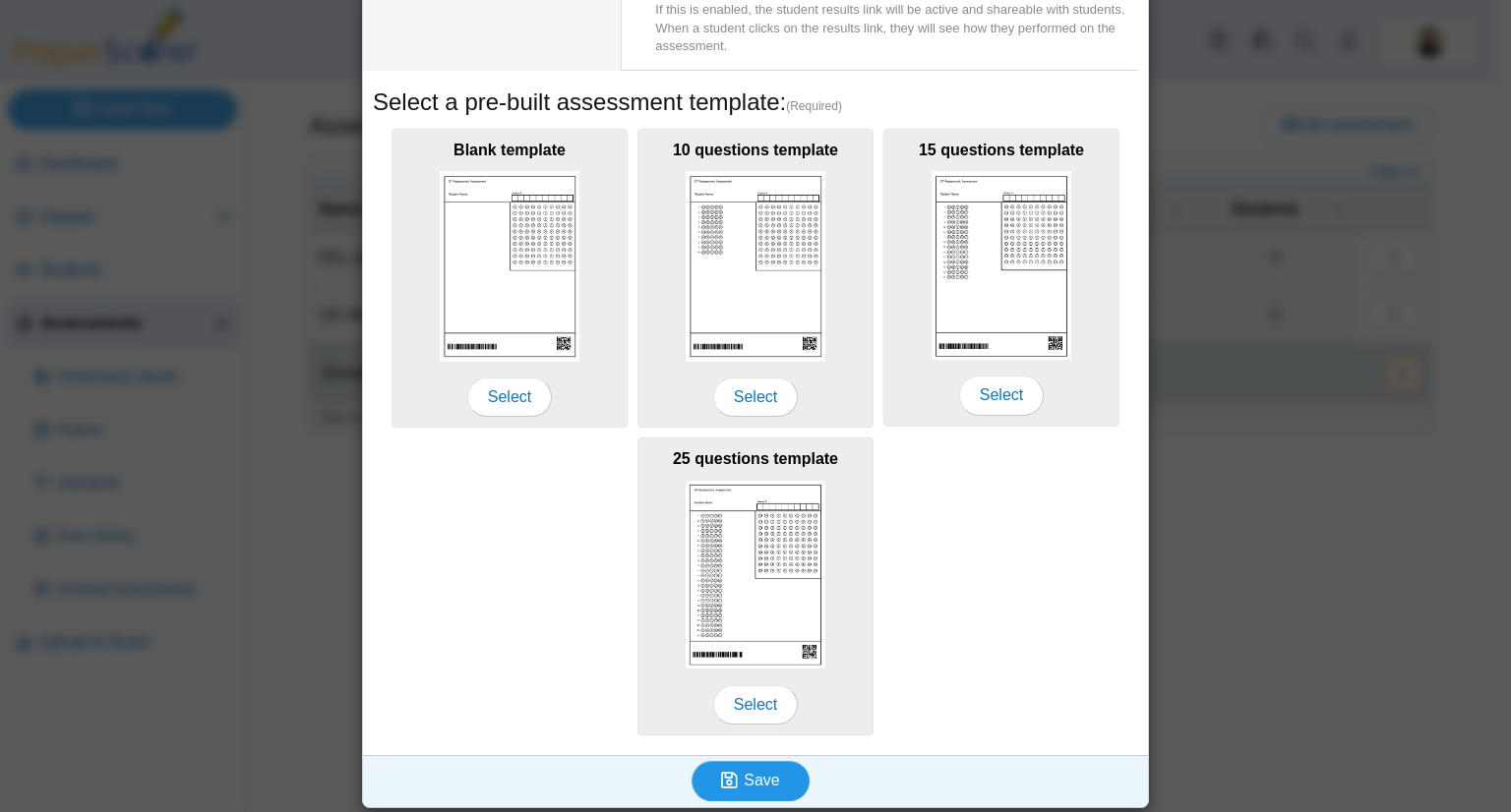
click at [747, 785] on span "Save" at bounding box center [761, 780] width 36 height 17
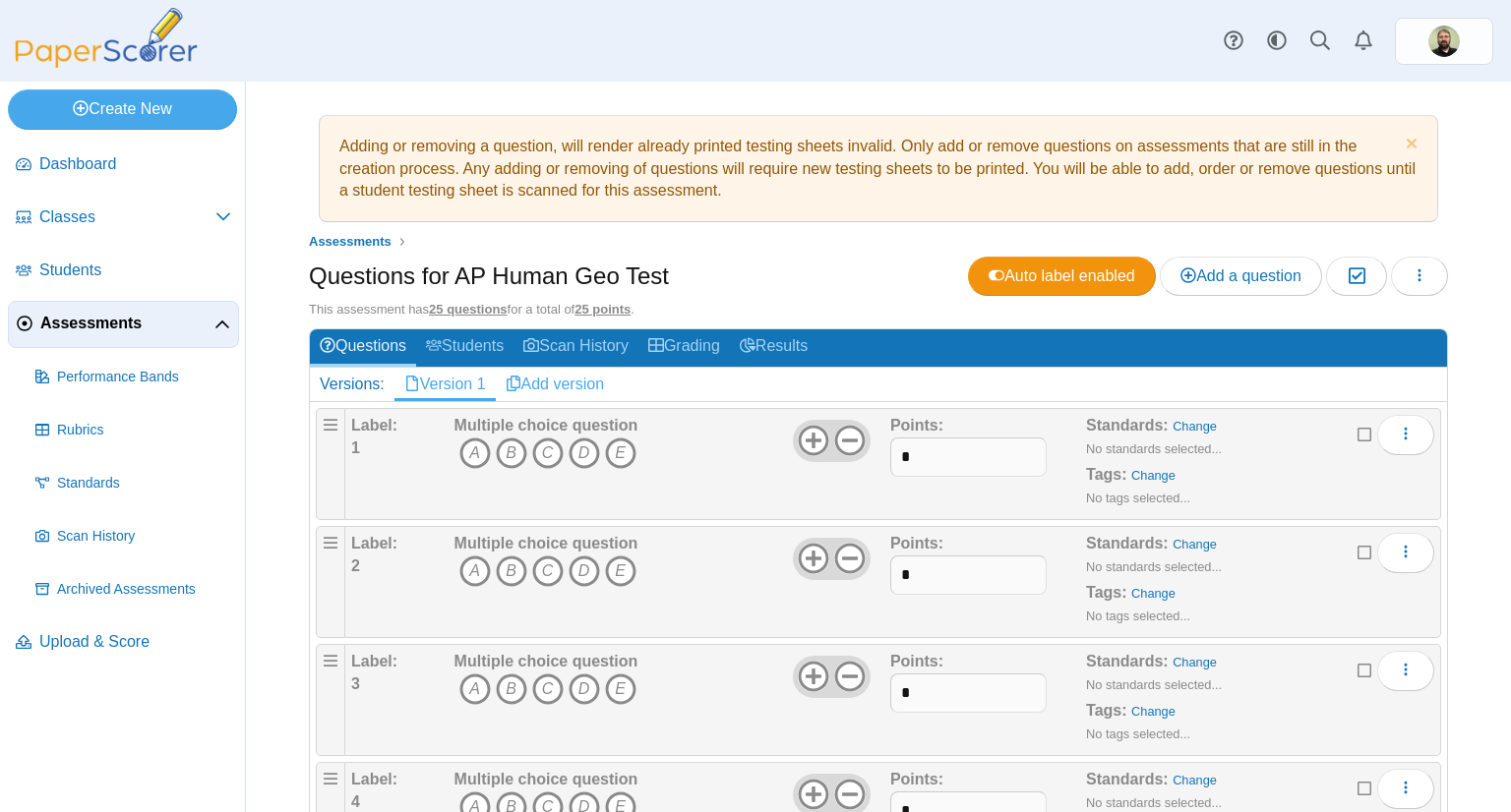
click at [555, 393] on link "Add version" at bounding box center [555, 385] width 119 height 34
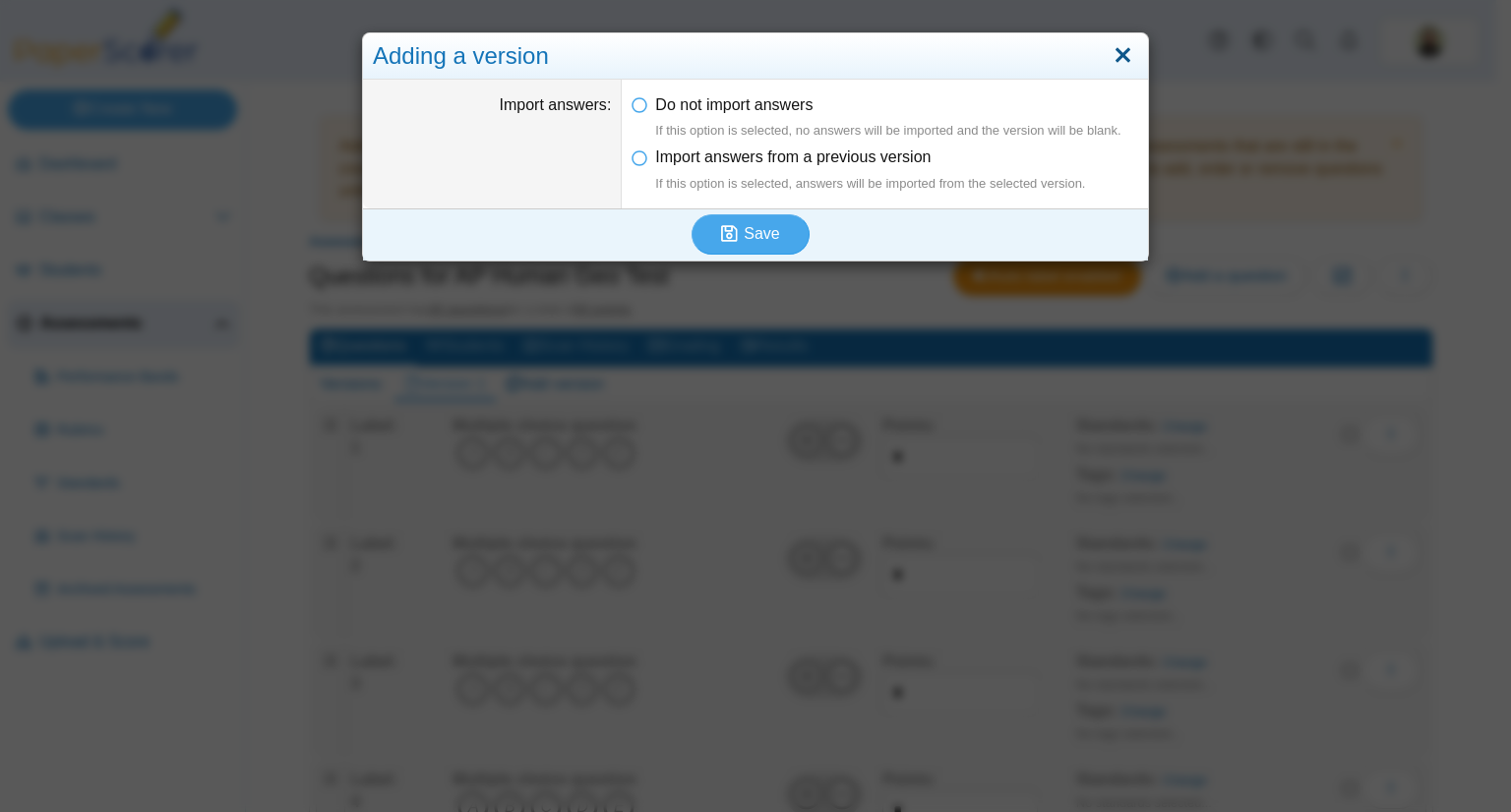
click at [1114, 51] on link "Close" at bounding box center [1123, 56] width 31 height 34
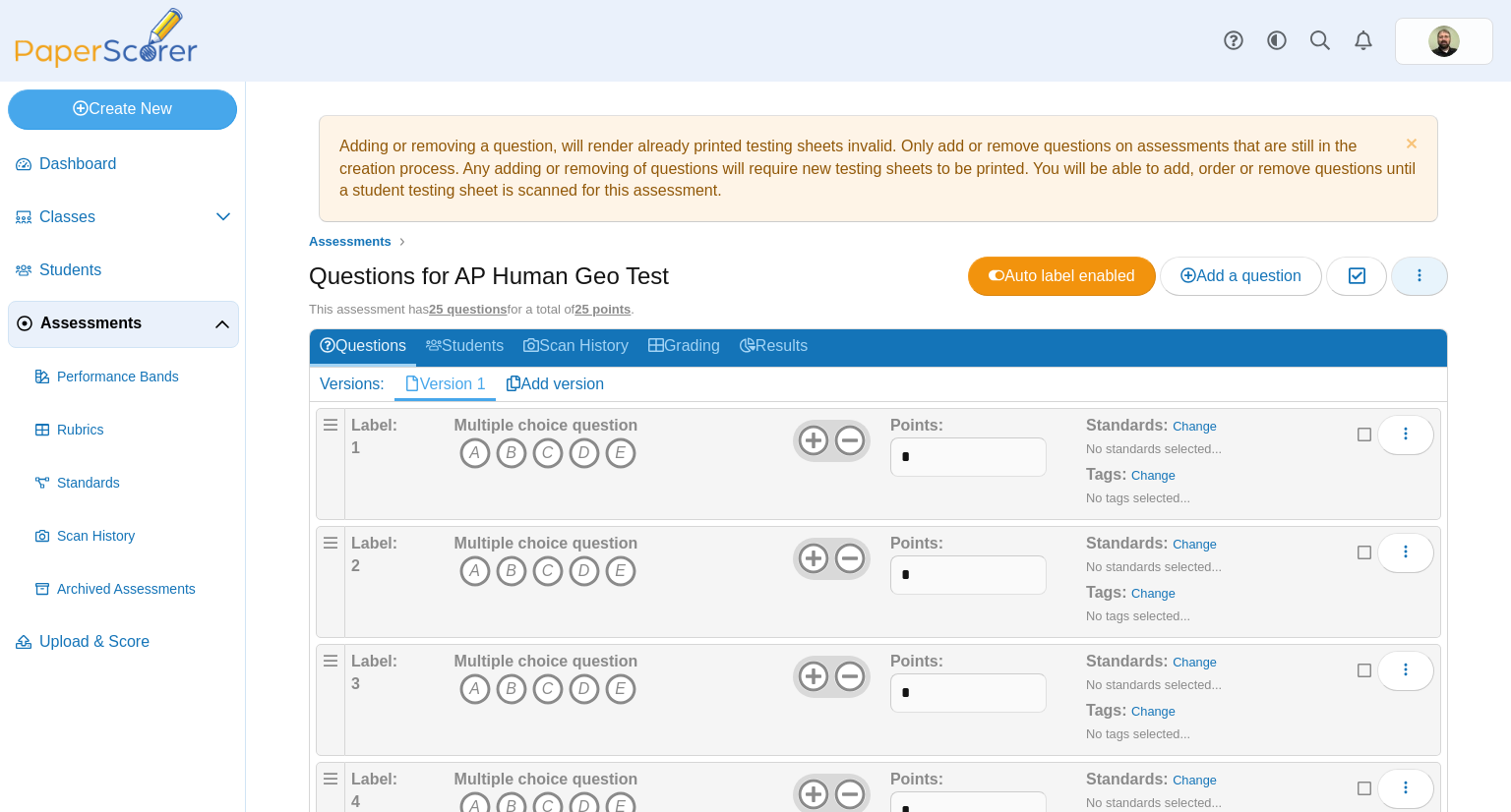
click at [1412, 277] on icon "button" at bounding box center [1420, 276] width 16 height 16
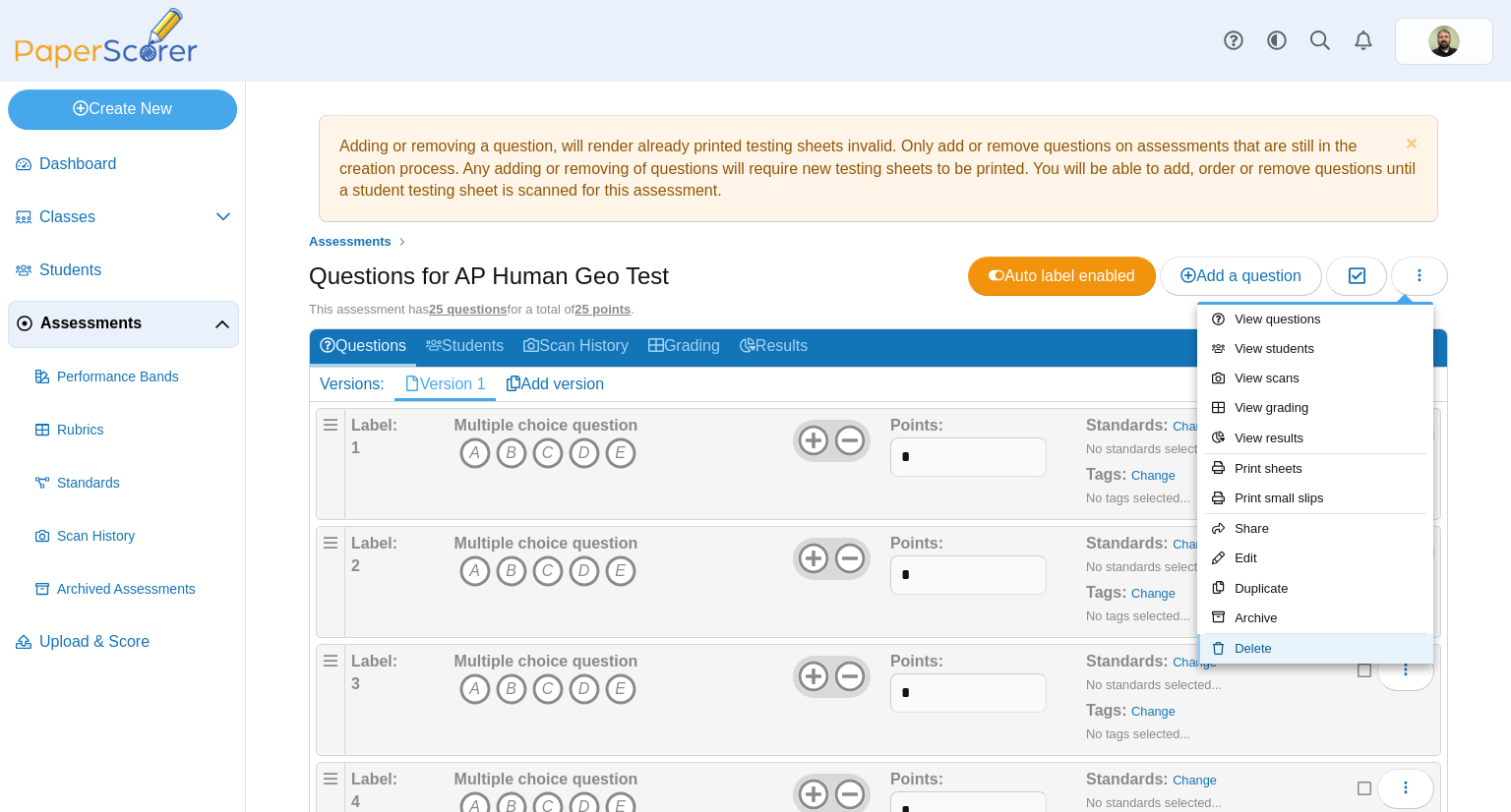
click at [1269, 644] on link "Delete" at bounding box center [1316, 650] width 236 height 30
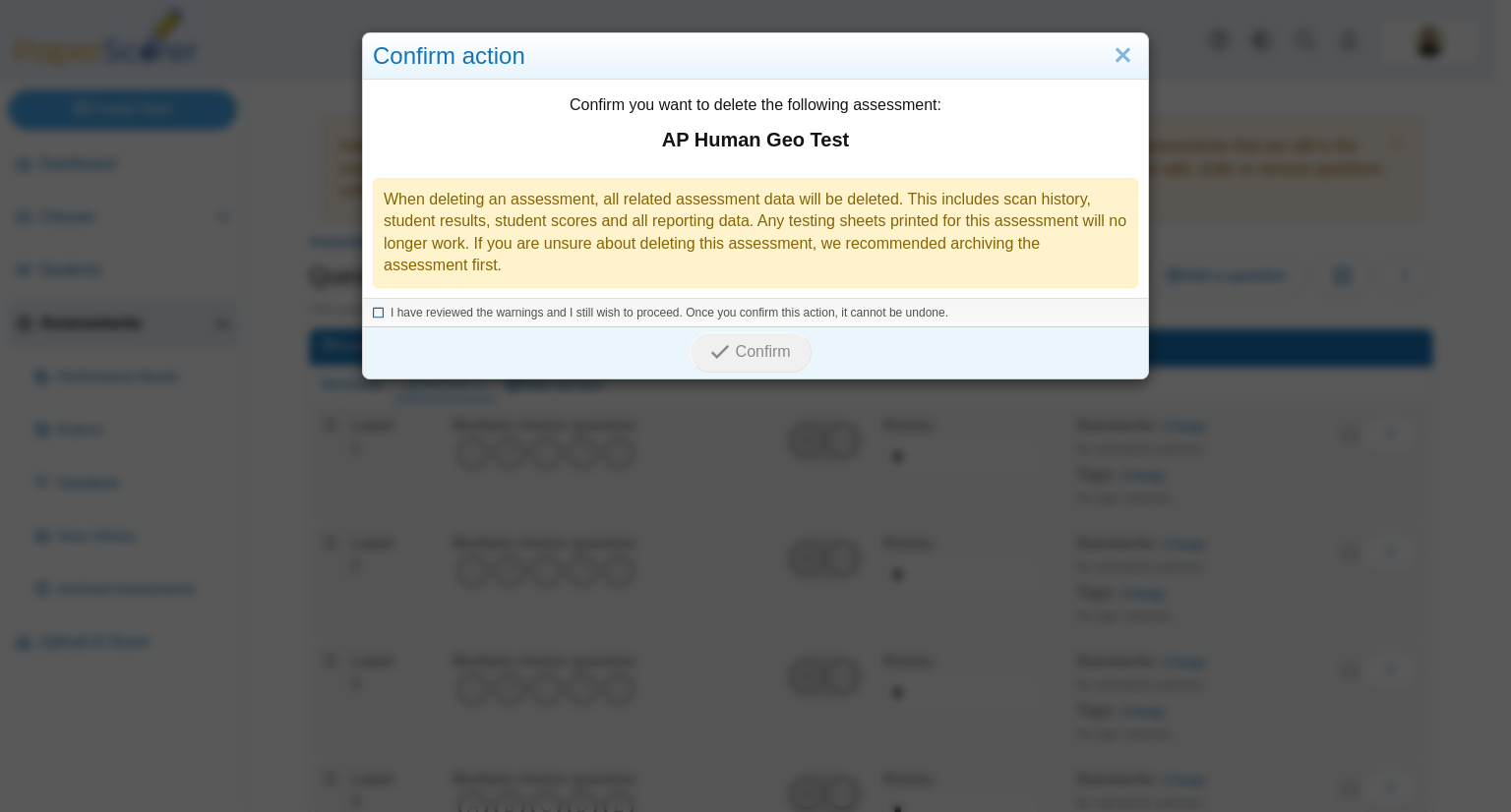
click at [373, 315] on icon at bounding box center [379, 310] width 12 height 11
click at [753, 345] on span "Confirm" at bounding box center [762, 352] width 55 height 17
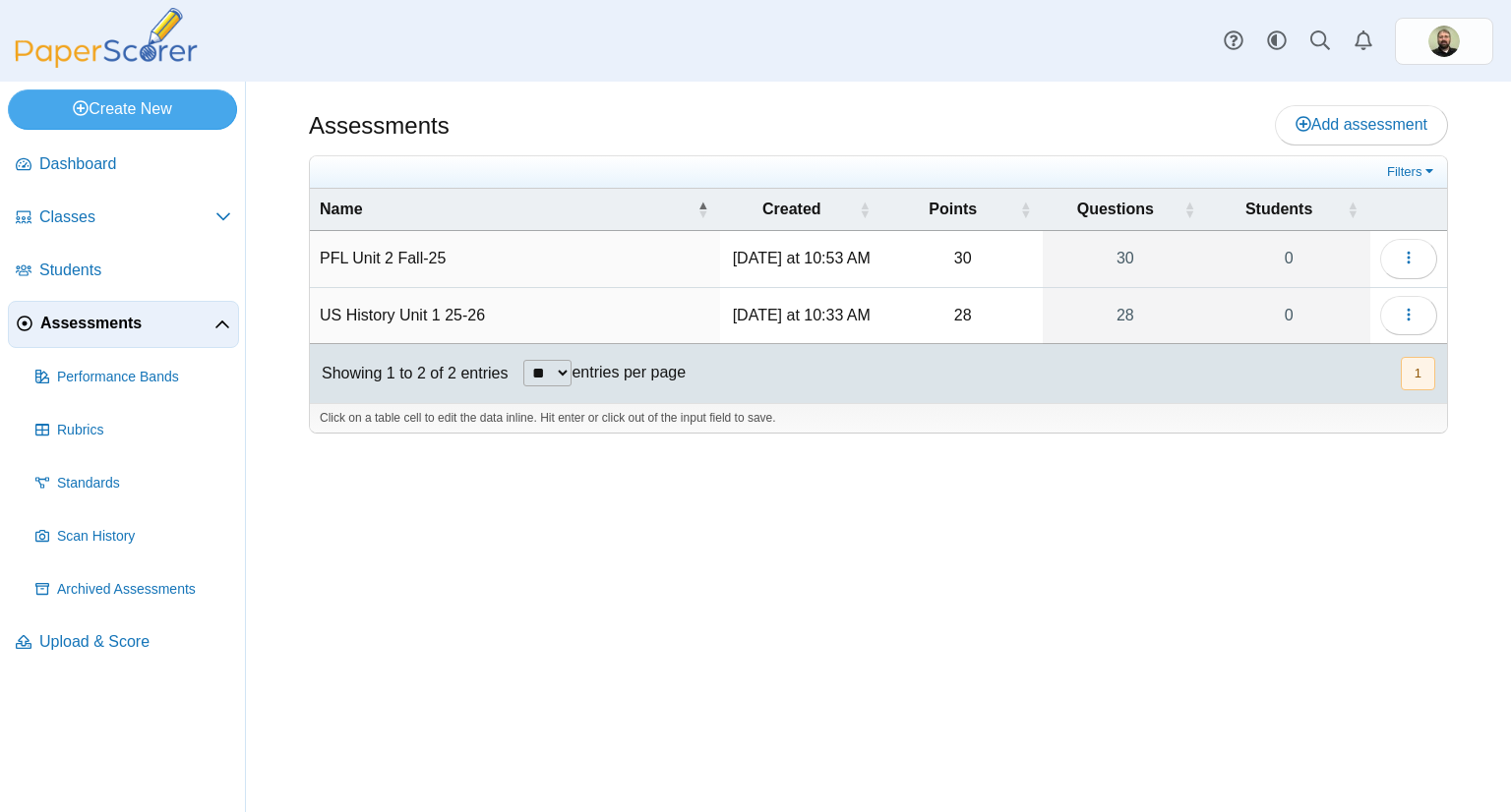
click at [642, 675] on div "Assessments Add assessment 30 0" at bounding box center [879, 447] width 1266 height 731
click at [902, 599] on div "Assessments Add assessment 30 0" at bounding box center [879, 447] width 1266 height 731
